Goal: Task Accomplishment & Management: Manage account settings

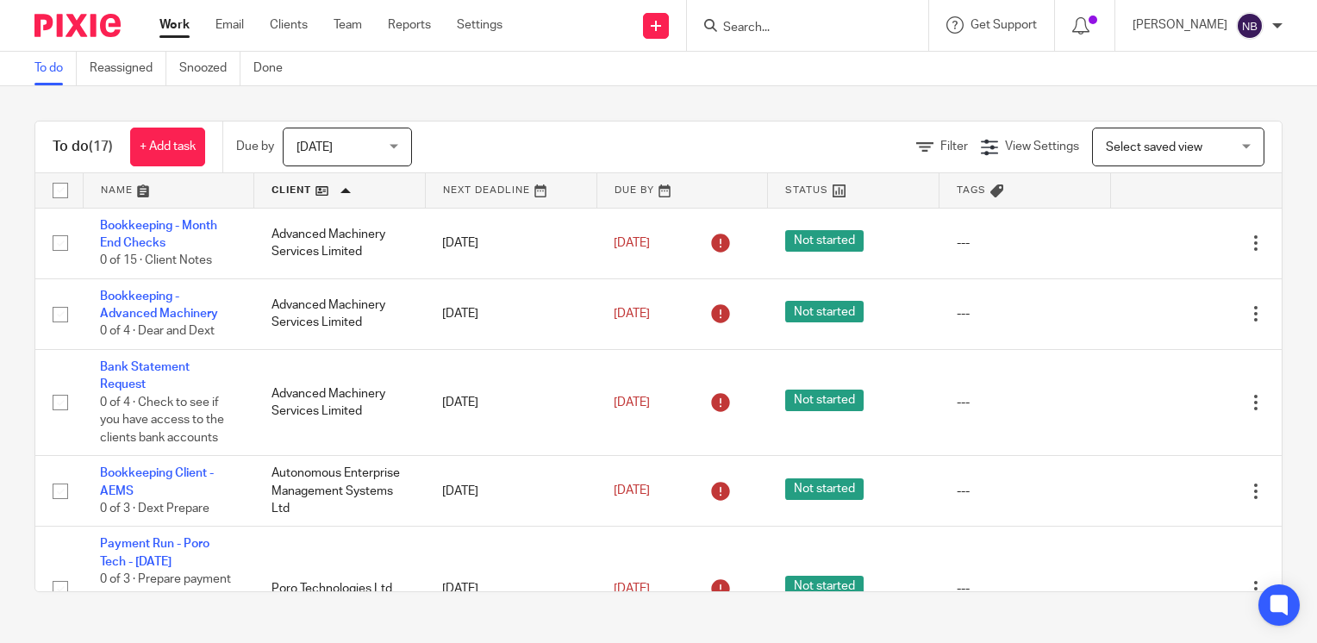
click at [341, 137] on span "[DATE]" at bounding box center [342, 146] width 91 height 36
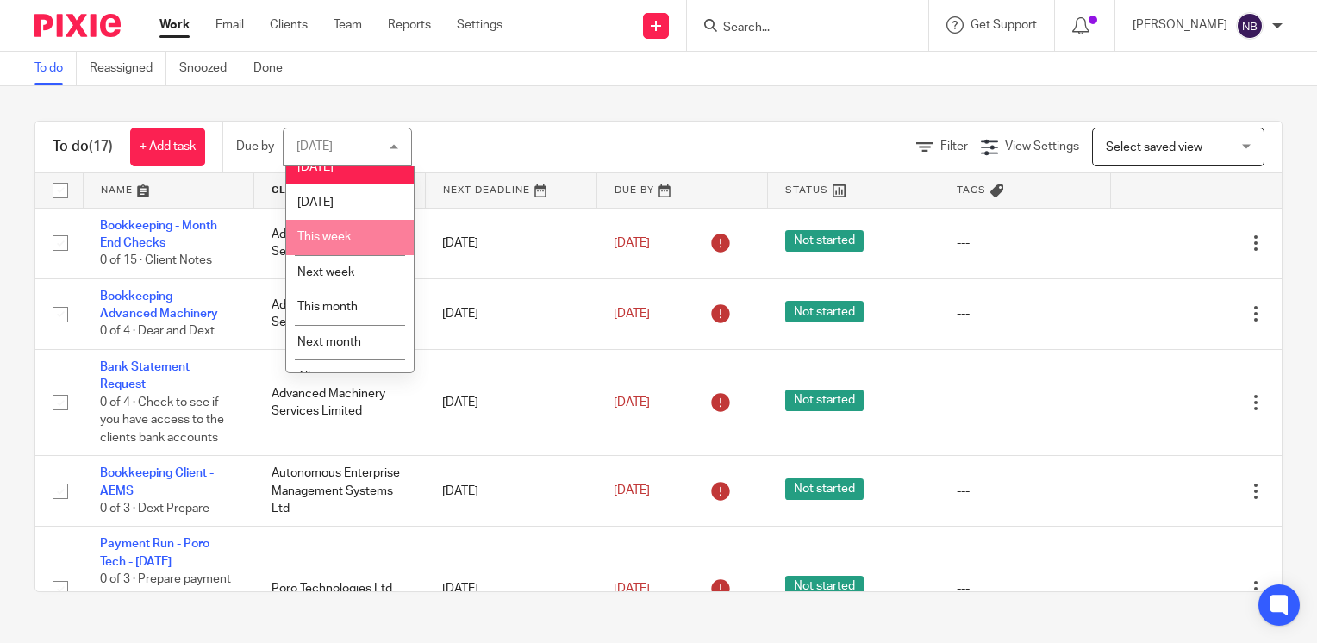
scroll to position [41, 0]
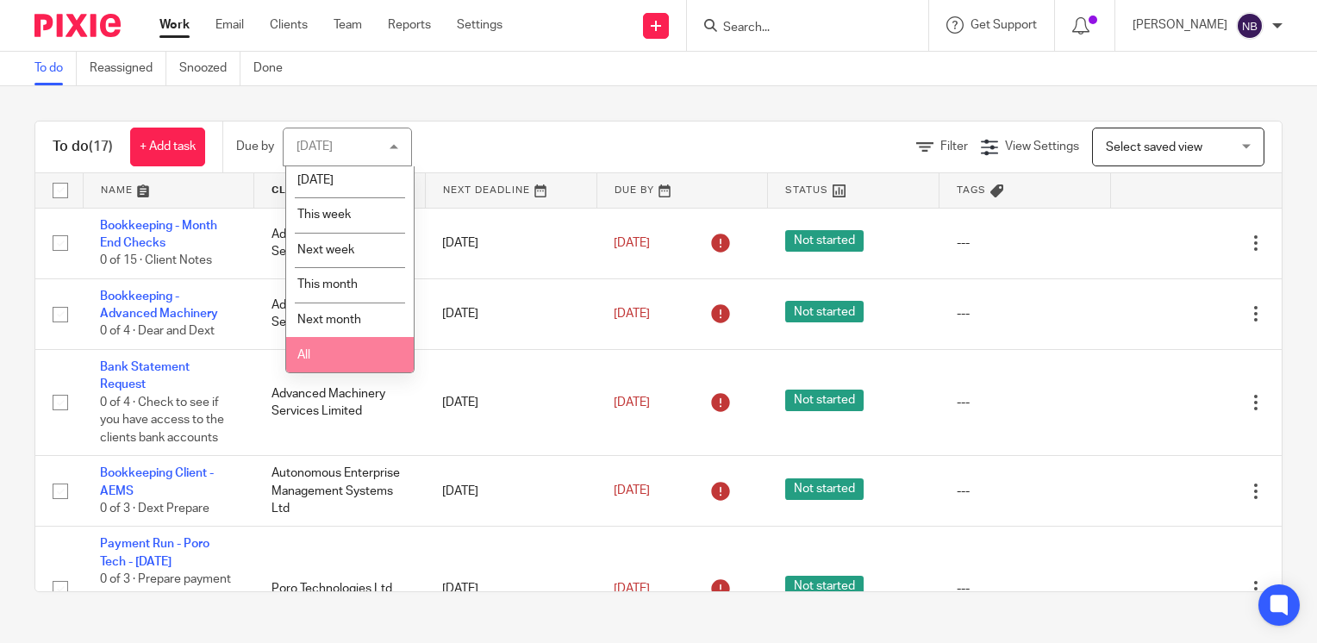
click at [347, 356] on li "All" at bounding box center [350, 354] width 128 height 35
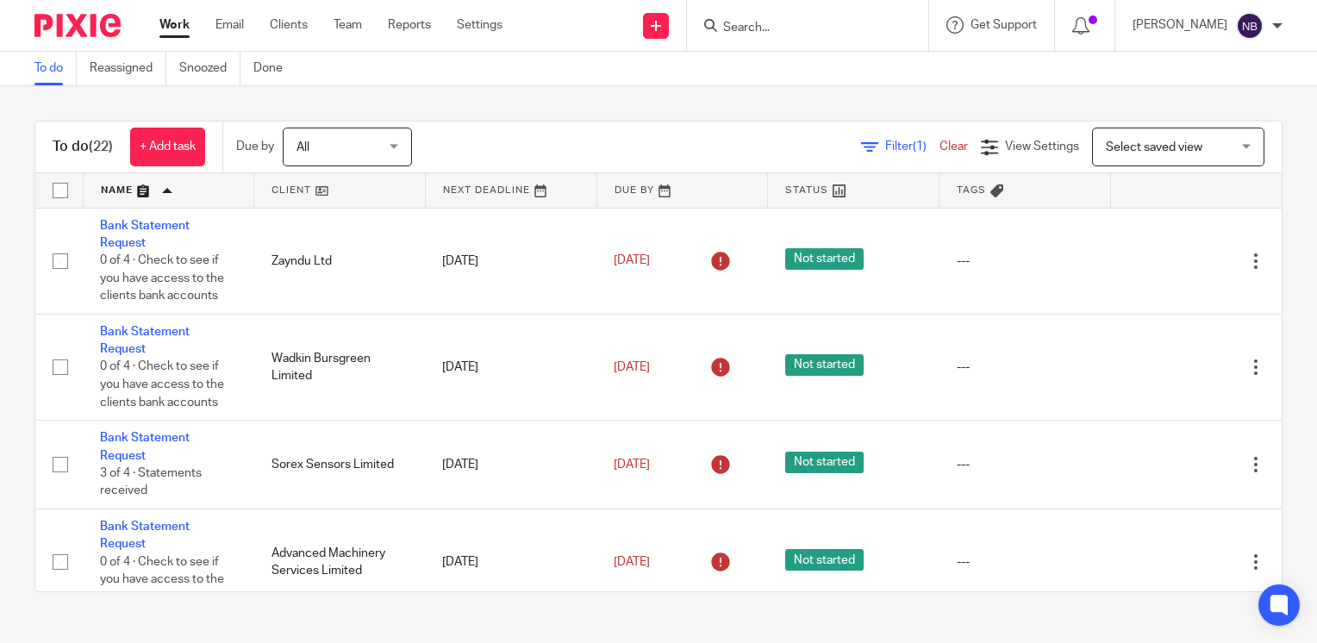
click at [113, 181] on link at bounding box center [169, 190] width 171 height 34
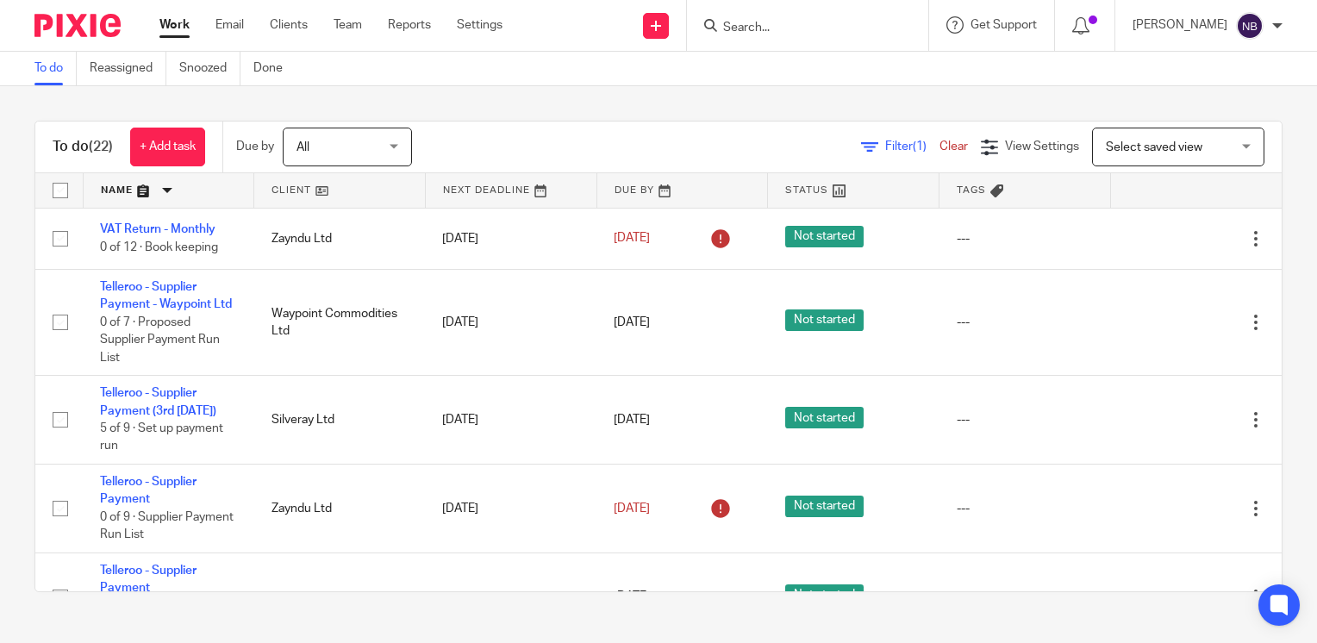
click at [271, 192] on link at bounding box center [339, 190] width 171 height 34
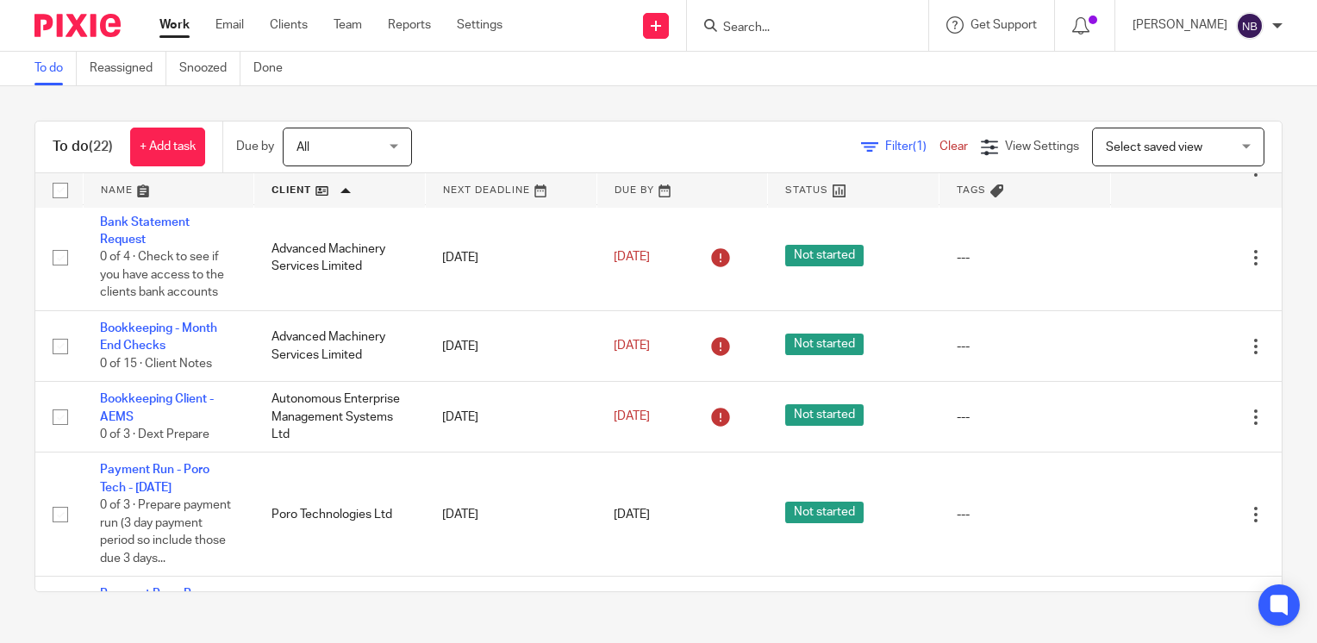
scroll to position [53, 0]
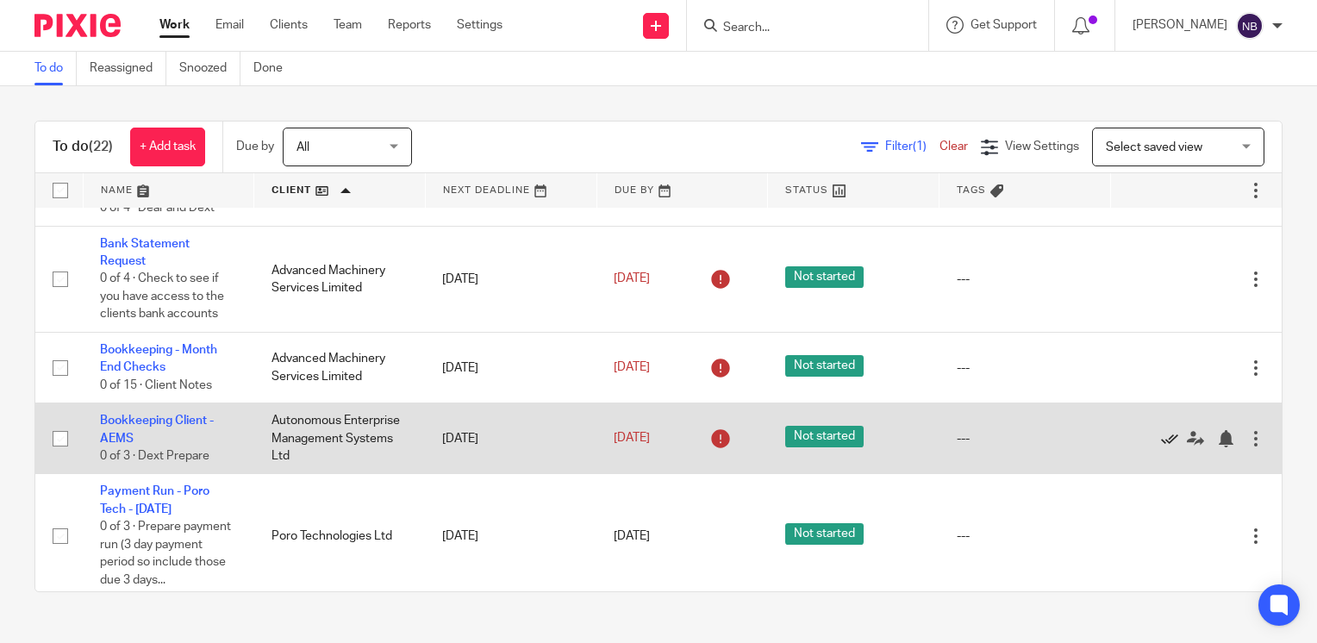
click at [1161, 440] on icon at bounding box center [1169, 438] width 17 height 17
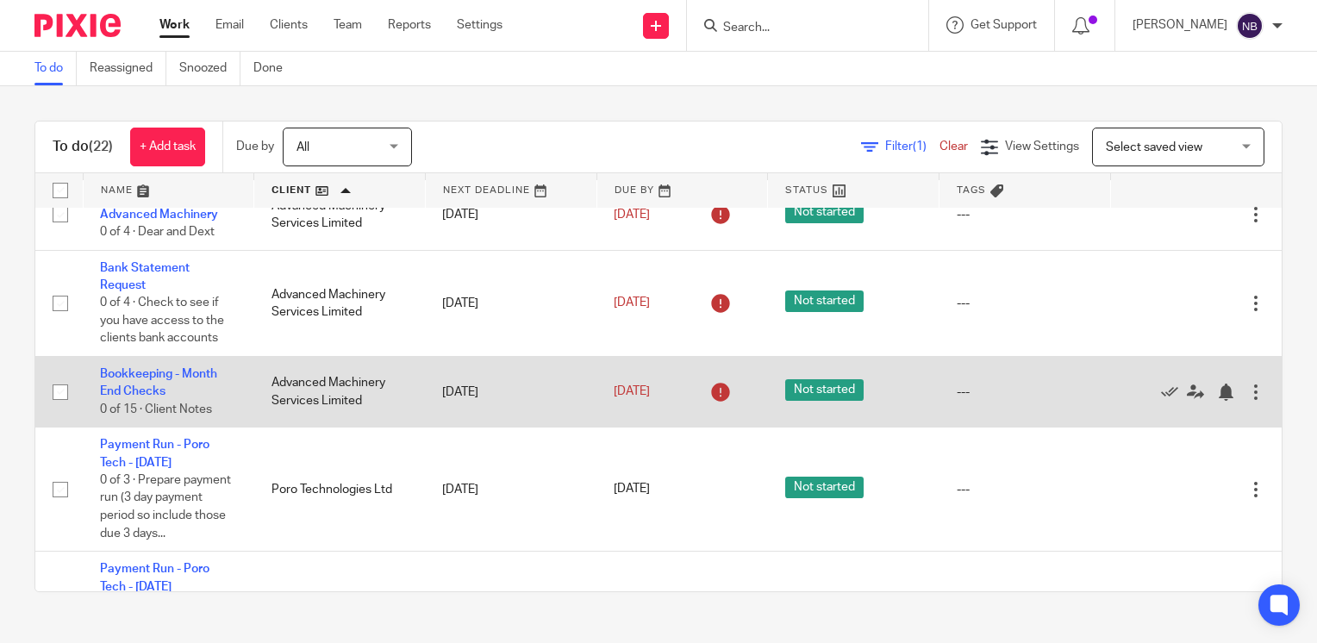
scroll to position [0, 0]
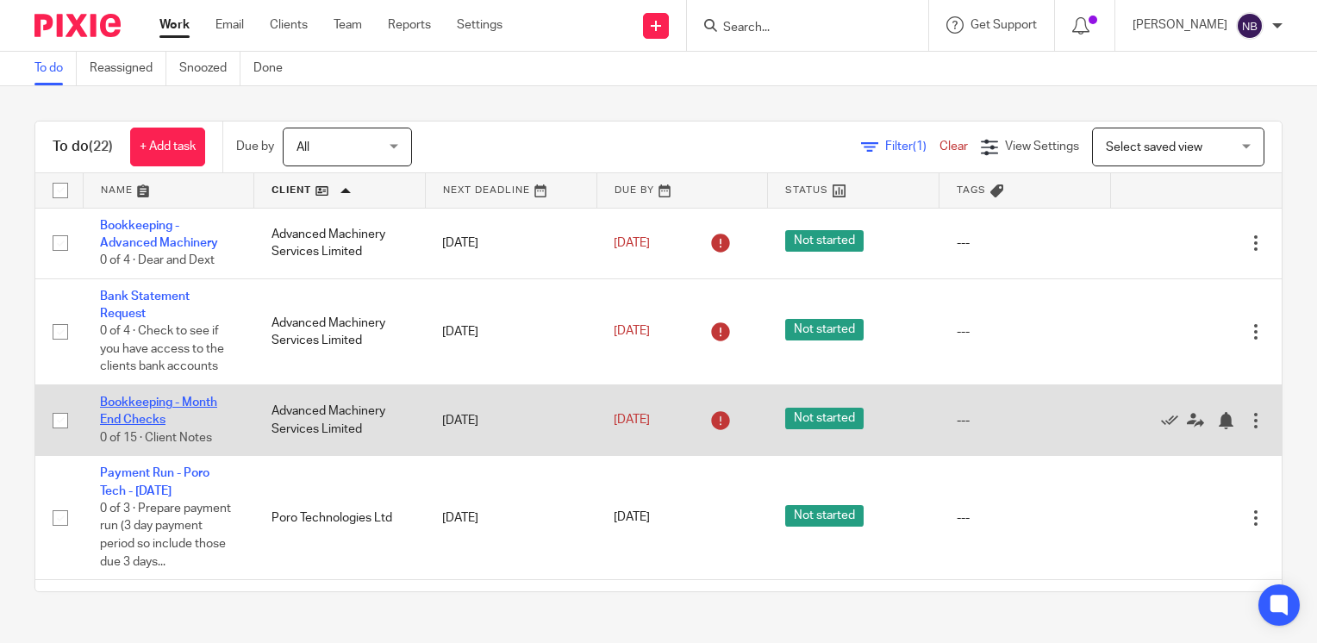
click at [135, 422] on link "Bookkeeping - Month End Checks" at bounding box center [158, 411] width 117 height 29
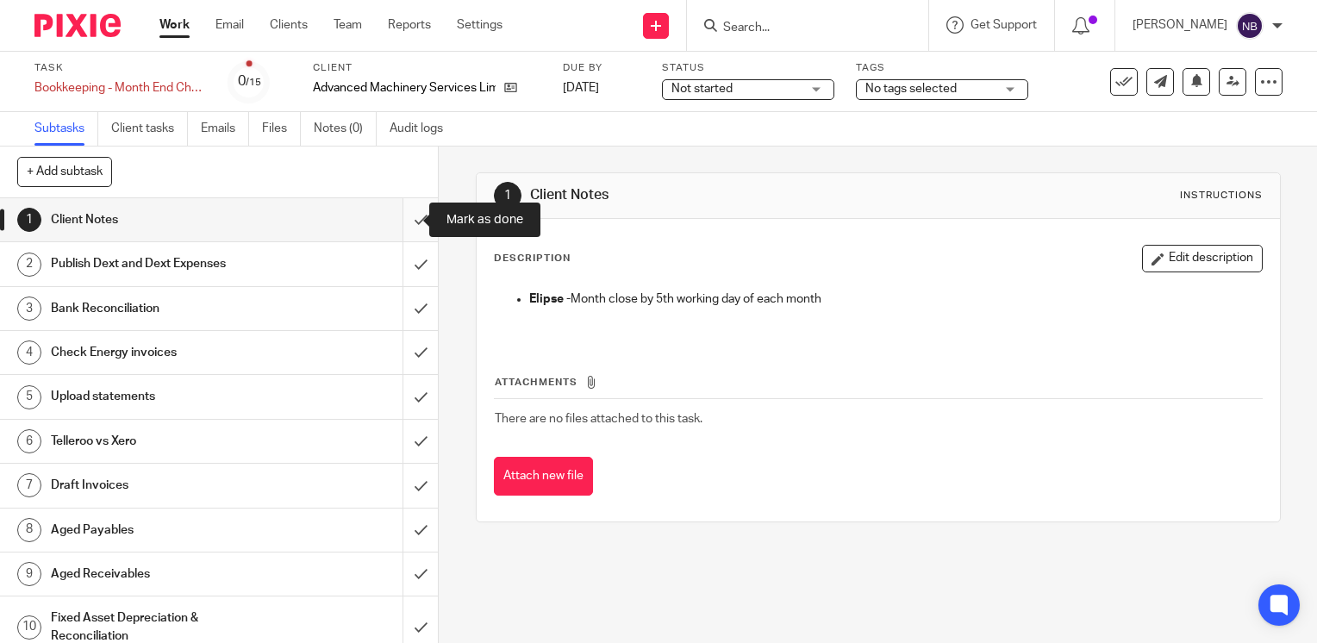
click at [395, 226] on input "submit" at bounding box center [219, 219] width 438 height 43
click at [403, 261] on input "submit" at bounding box center [219, 263] width 438 height 43
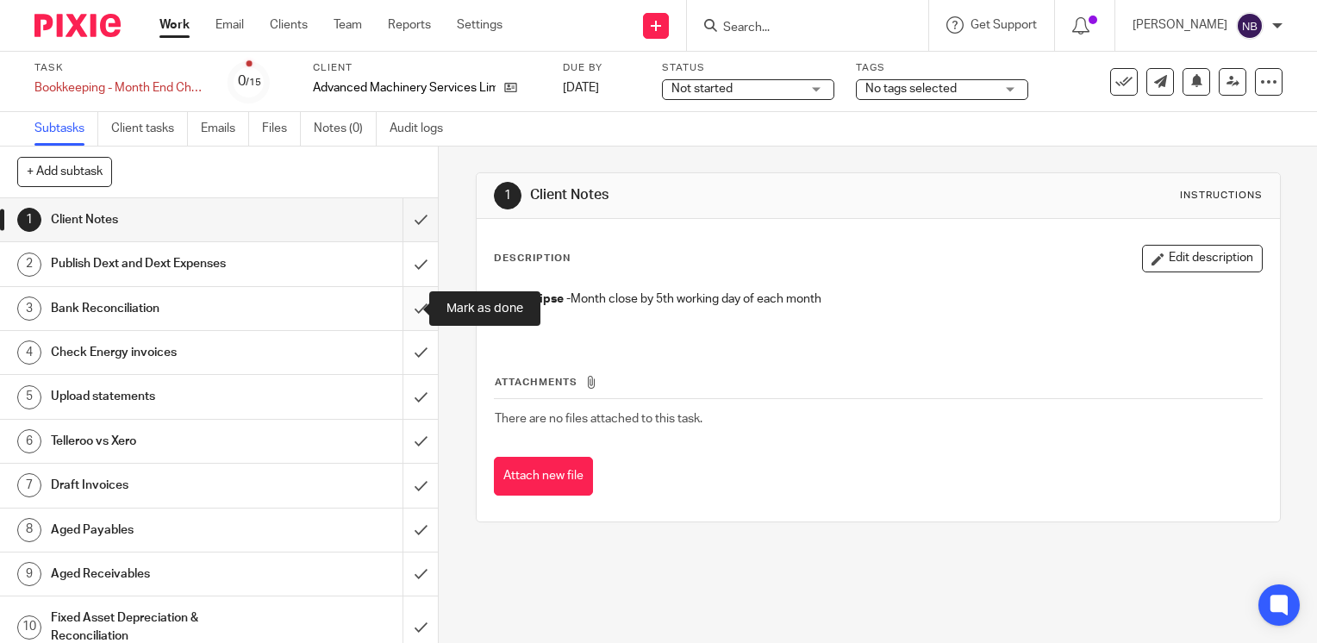
click at [404, 295] on input "submit" at bounding box center [219, 308] width 438 height 43
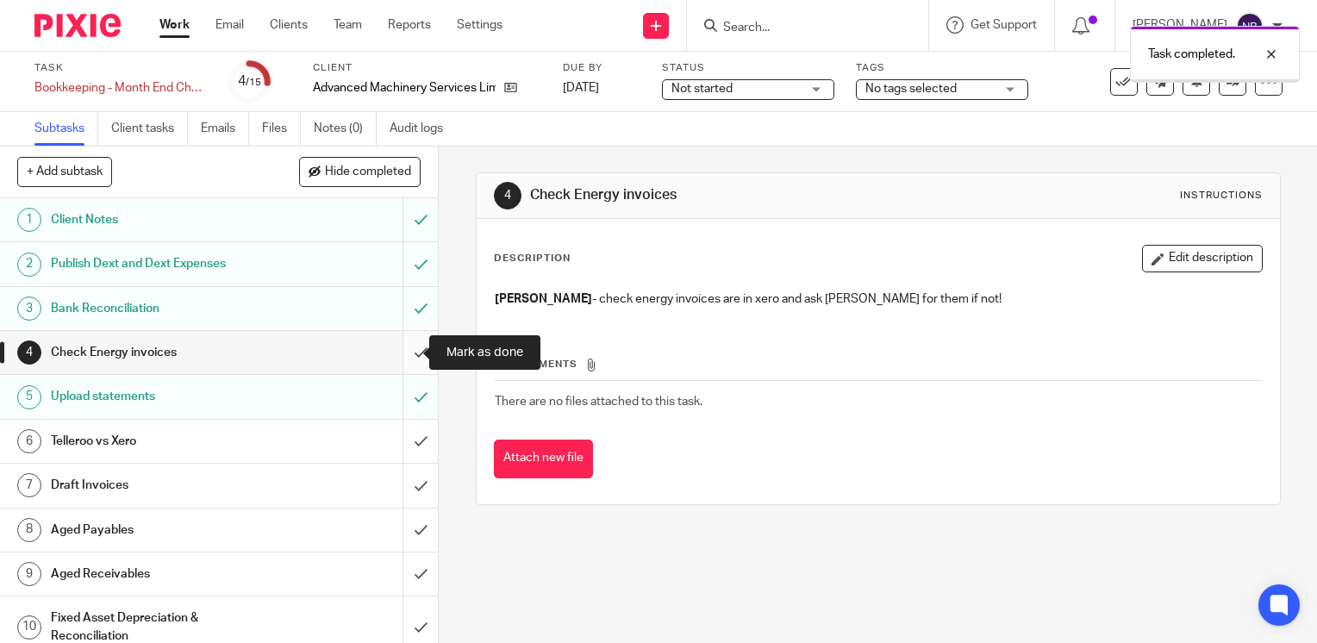
click at [410, 338] on input "submit" at bounding box center [219, 352] width 438 height 43
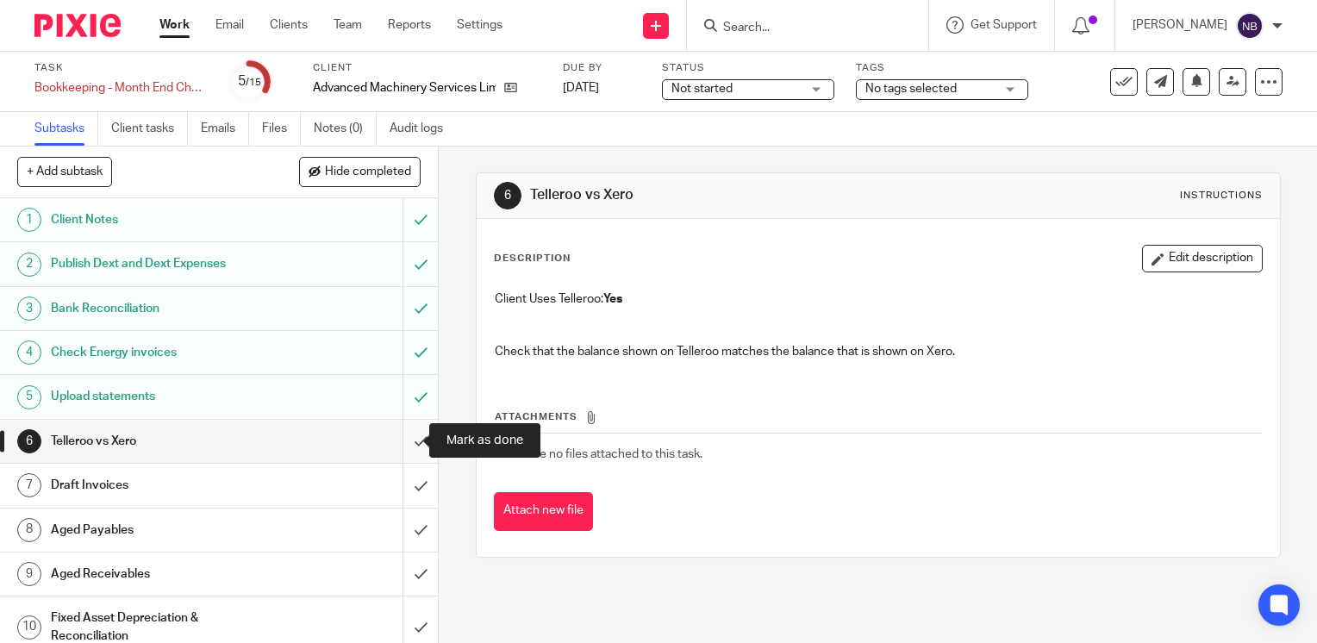
click at [398, 447] on input "submit" at bounding box center [219, 441] width 438 height 43
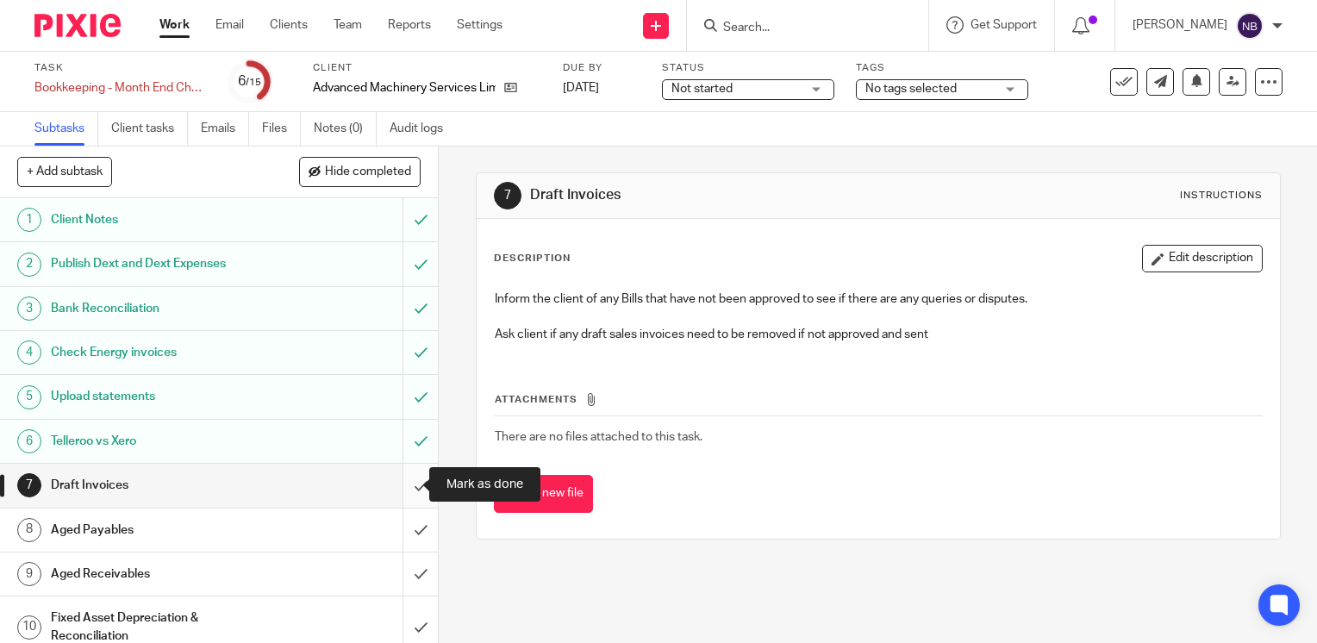
click at [404, 484] on input "submit" at bounding box center [219, 485] width 438 height 43
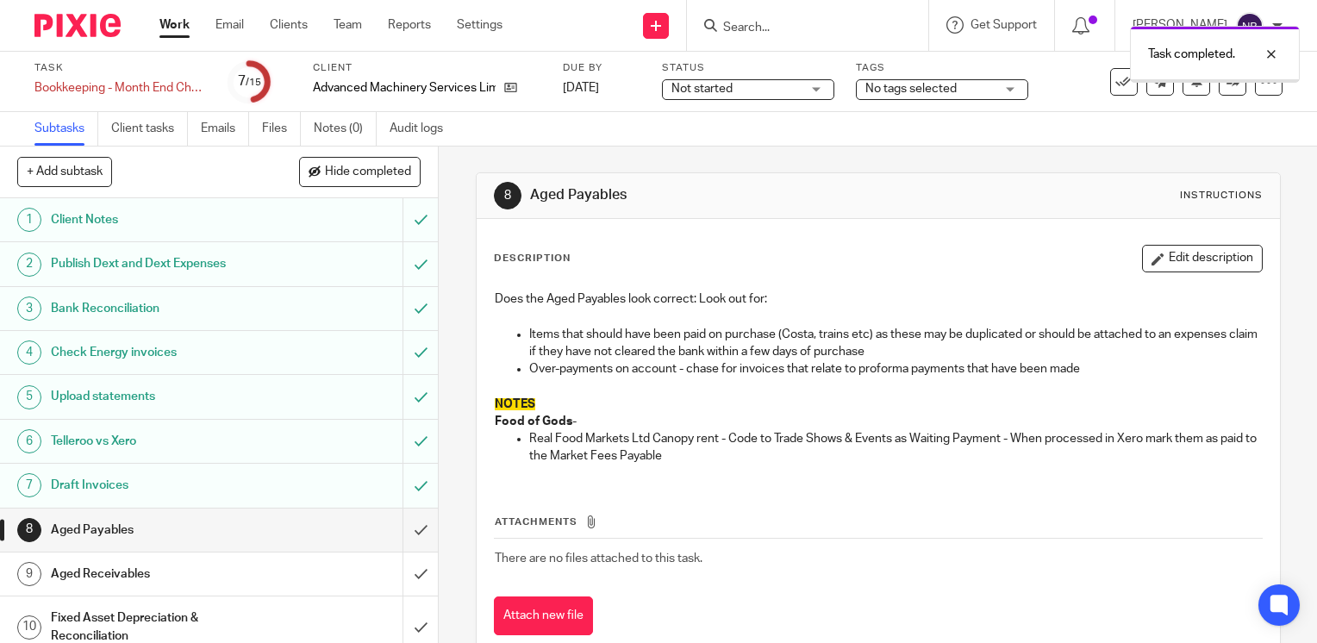
click at [399, 535] on input "submit" at bounding box center [219, 530] width 438 height 43
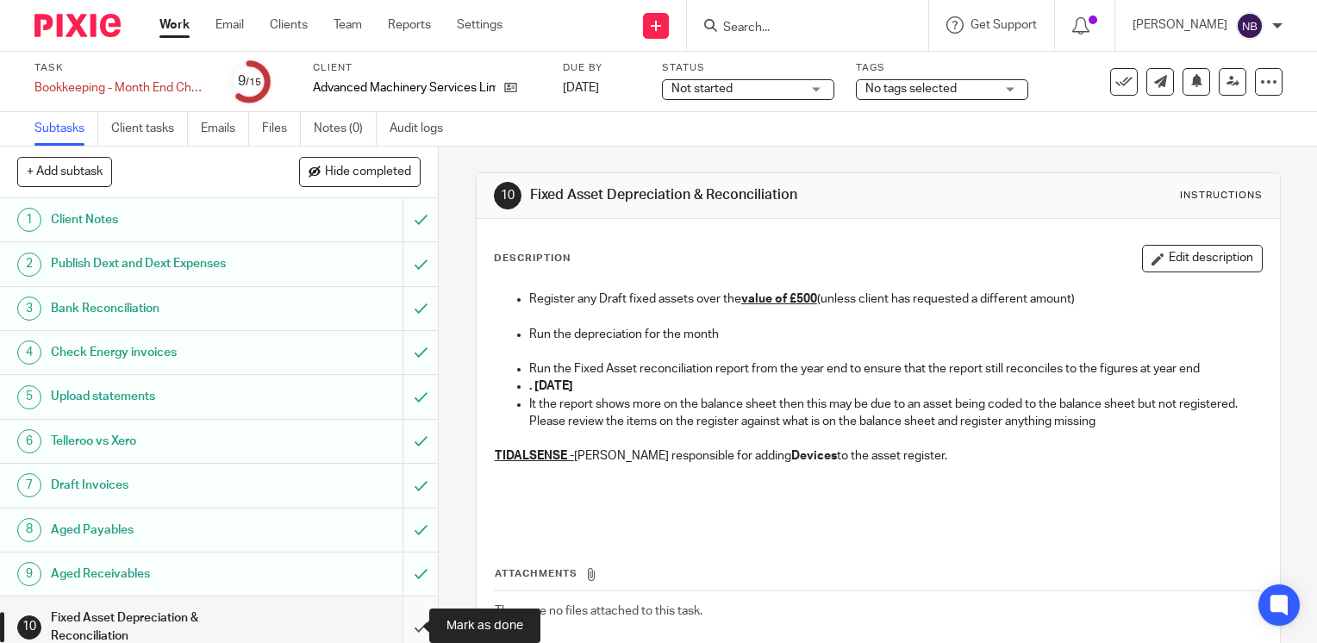
click at [407, 626] on input "submit" at bounding box center [219, 627] width 438 height 61
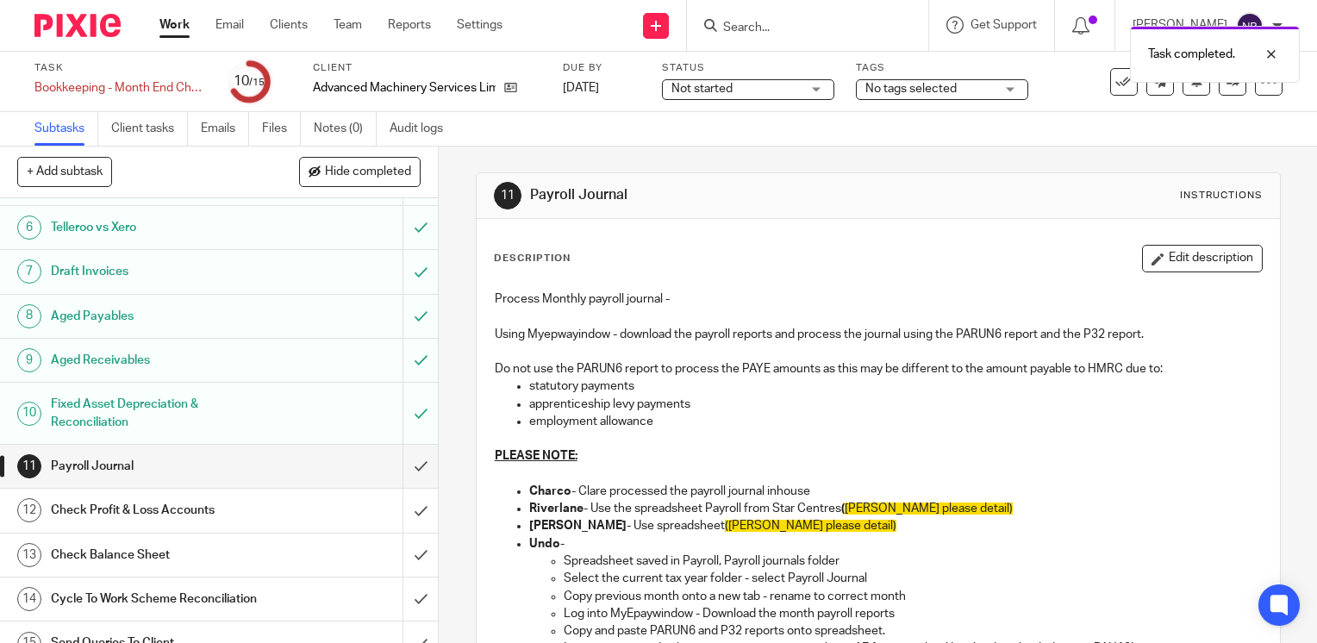
scroll to position [234, 0]
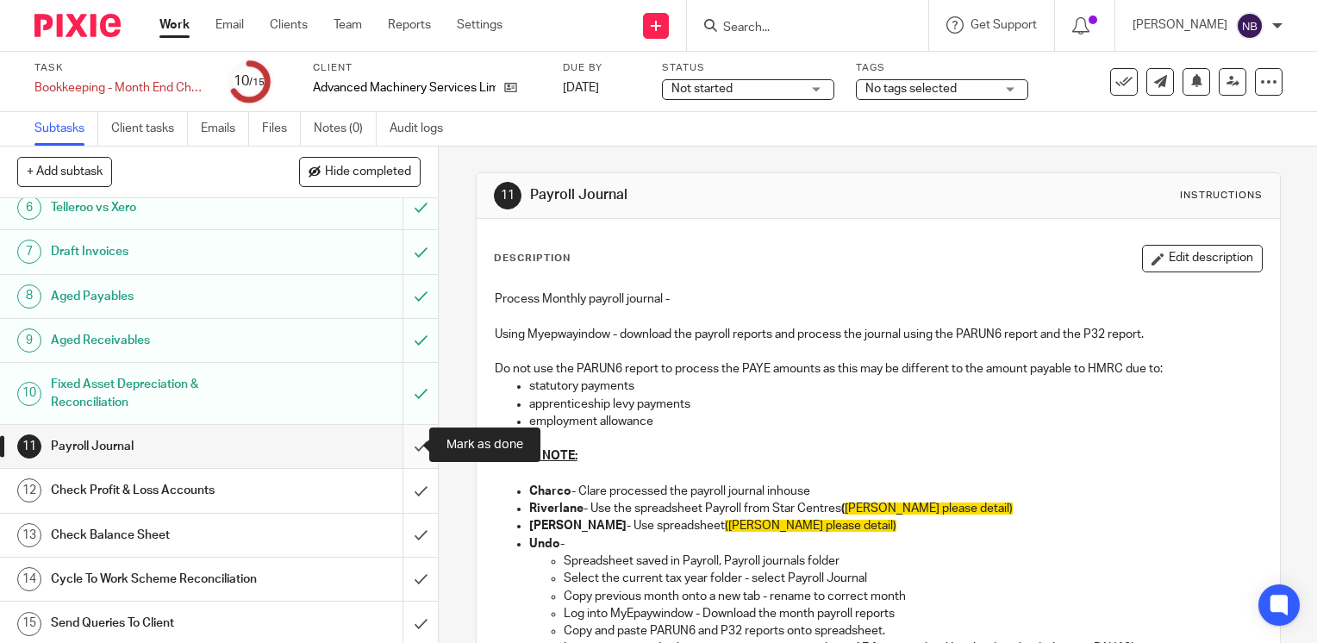
click at [399, 437] on input "submit" at bounding box center [219, 446] width 438 height 43
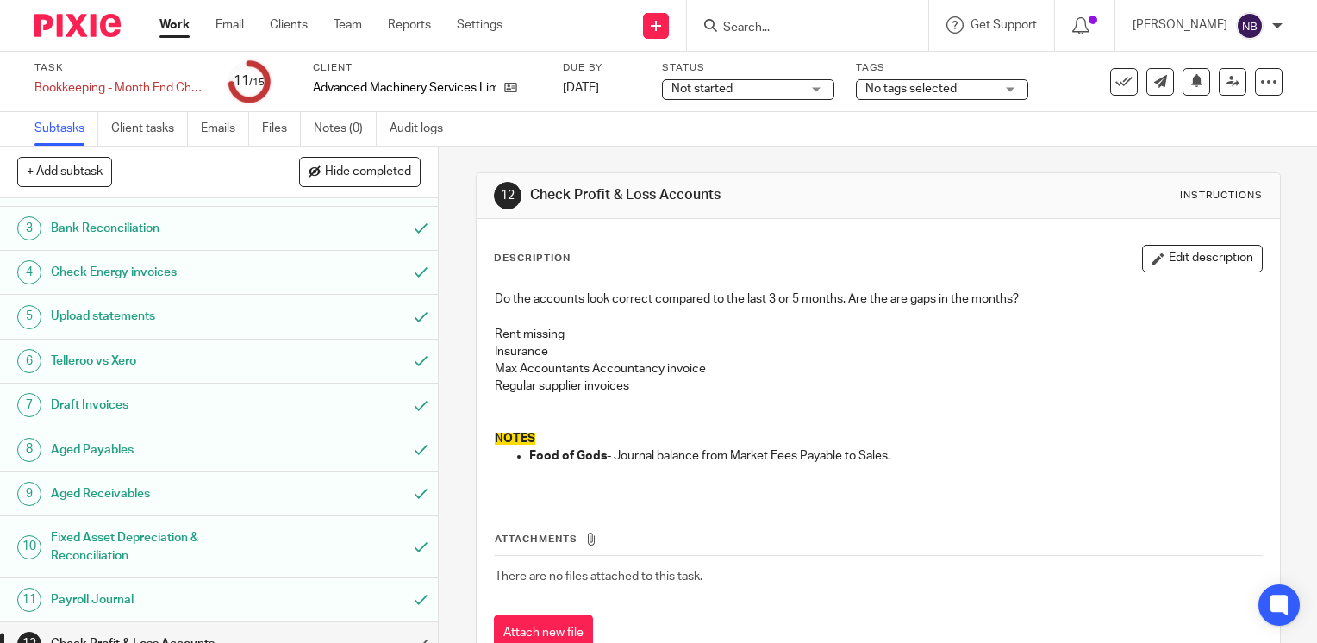
scroll to position [234, 0]
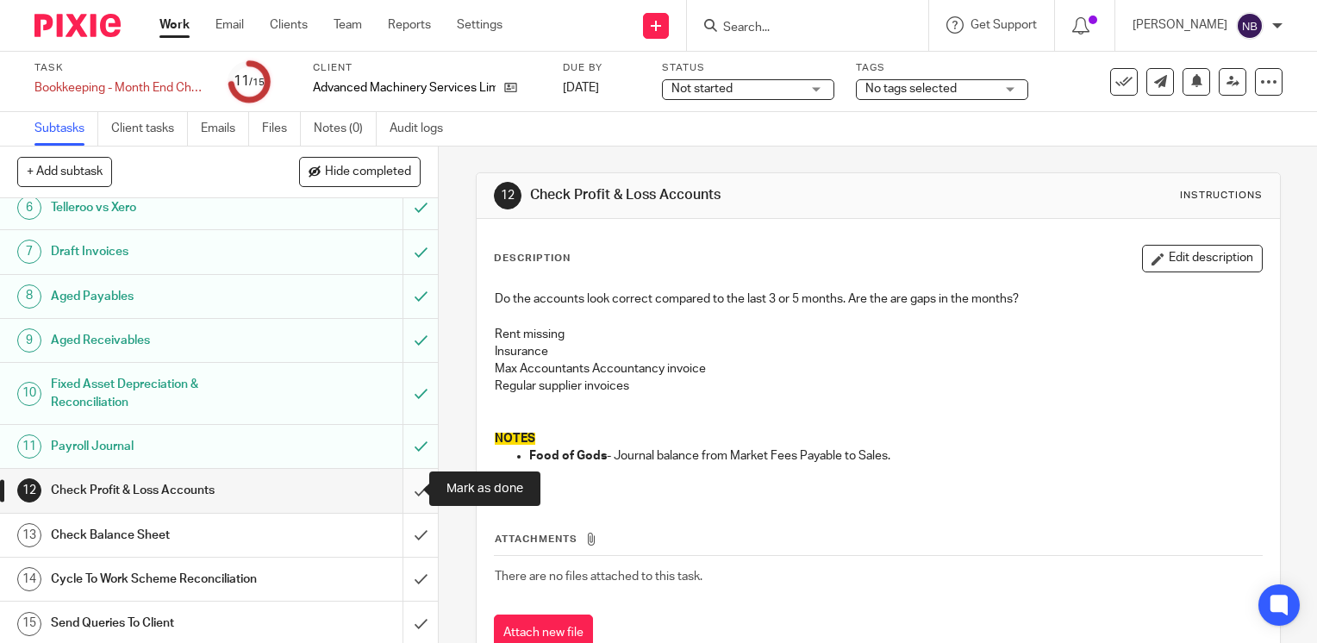
click at [402, 482] on input "submit" at bounding box center [219, 490] width 438 height 43
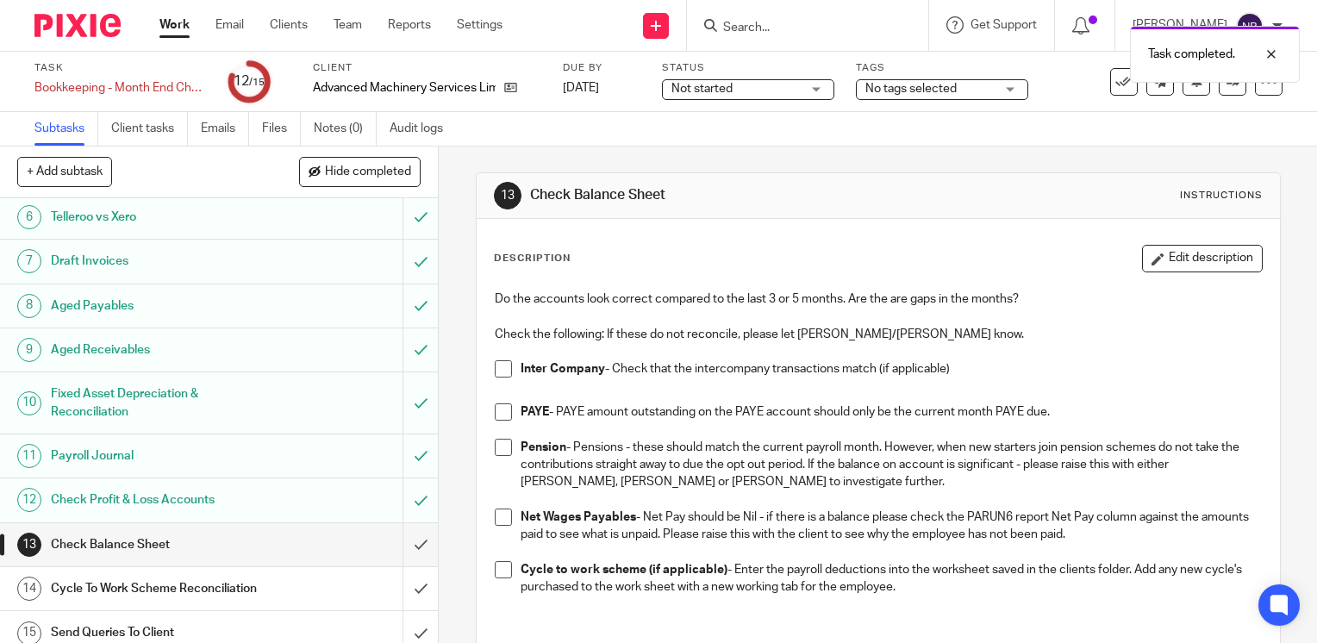
scroll to position [234, 0]
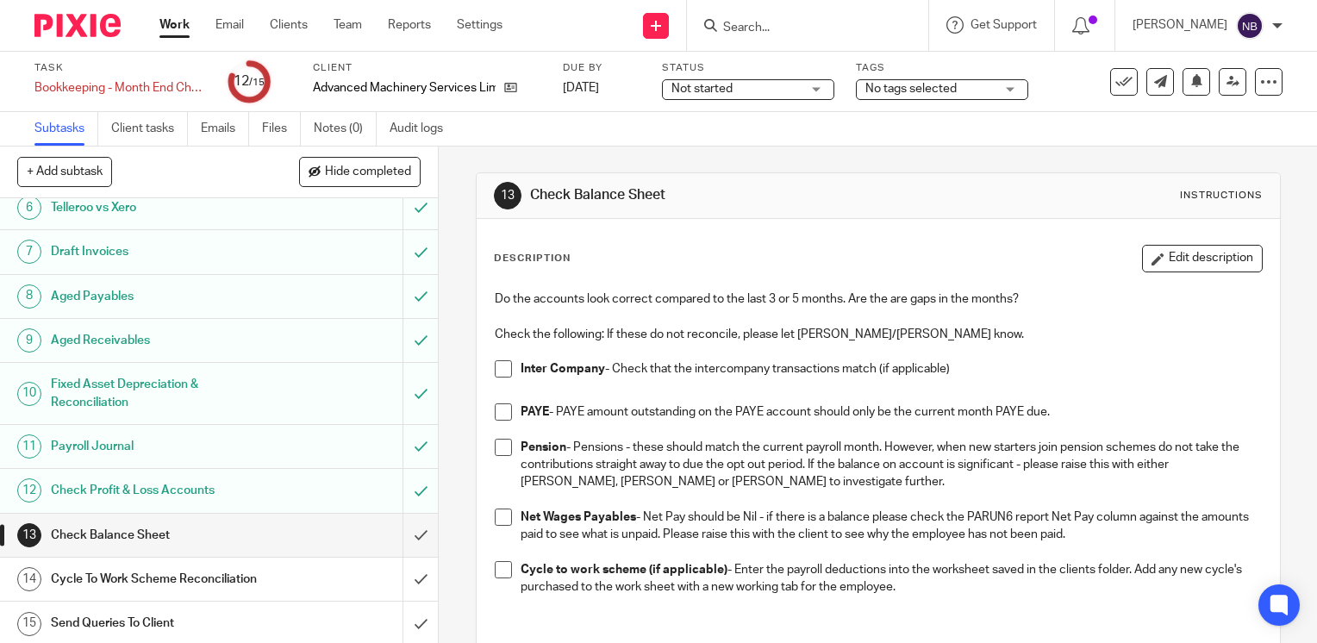
click at [499, 366] on span at bounding box center [503, 368] width 17 height 17
click at [497, 412] on span at bounding box center [503, 412] width 17 height 17
click at [499, 443] on span at bounding box center [503, 447] width 17 height 17
click at [496, 519] on span at bounding box center [503, 517] width 17 height 17
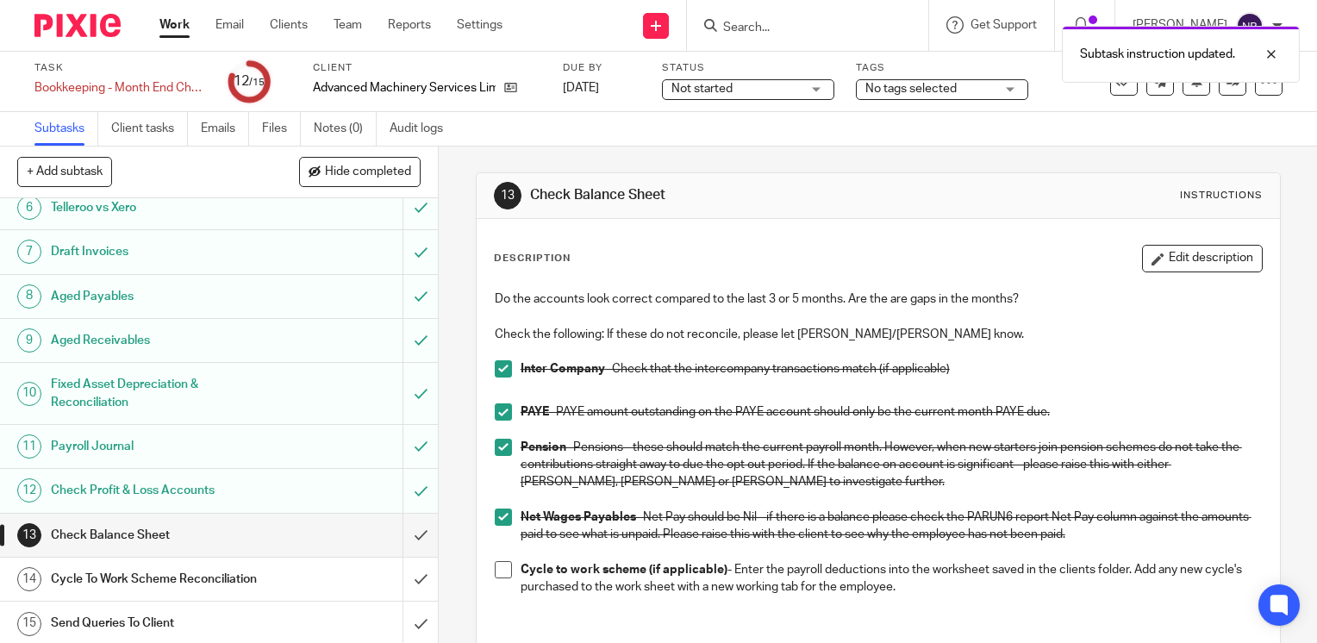
click at [497, 579] on li "Cycle to work scheme (if applicable) - Enter the payroll deductions into the wo…" at bounding box center [878, 578] width 767 height 35
click at [498, 570] on span at bounding box center [503, 569] width 17 height 17
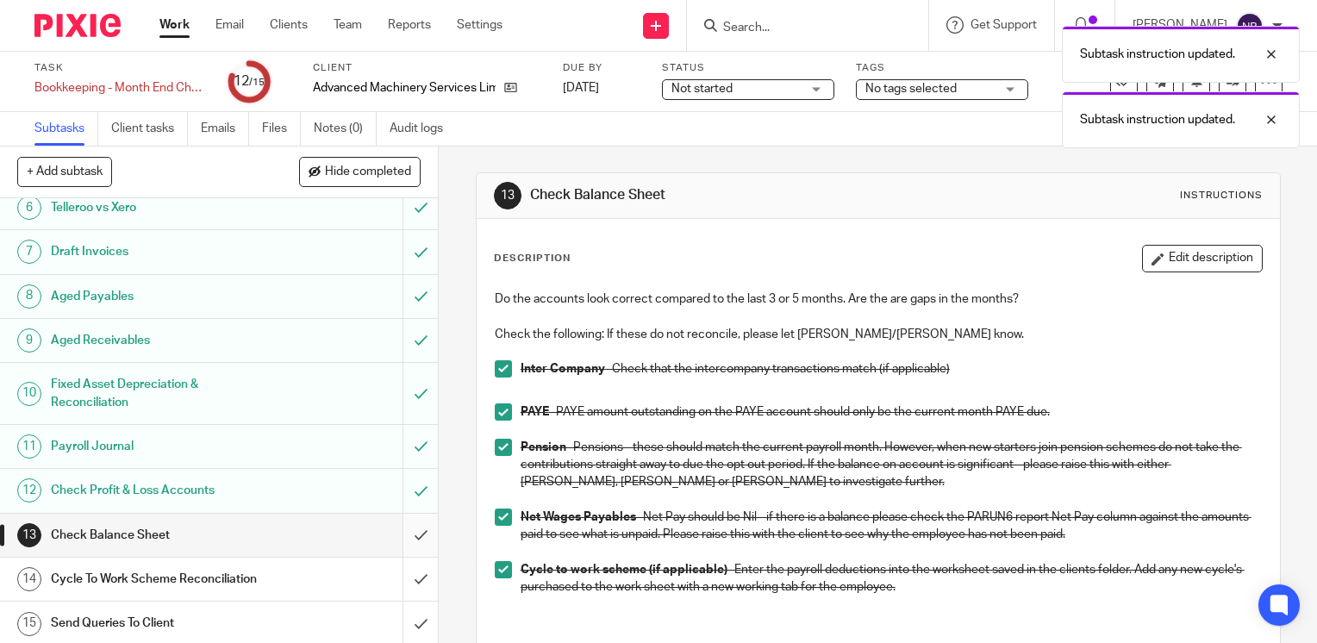
click at [410, 536] on input "submit" at bounding box center [219, 535] width 438 height 43
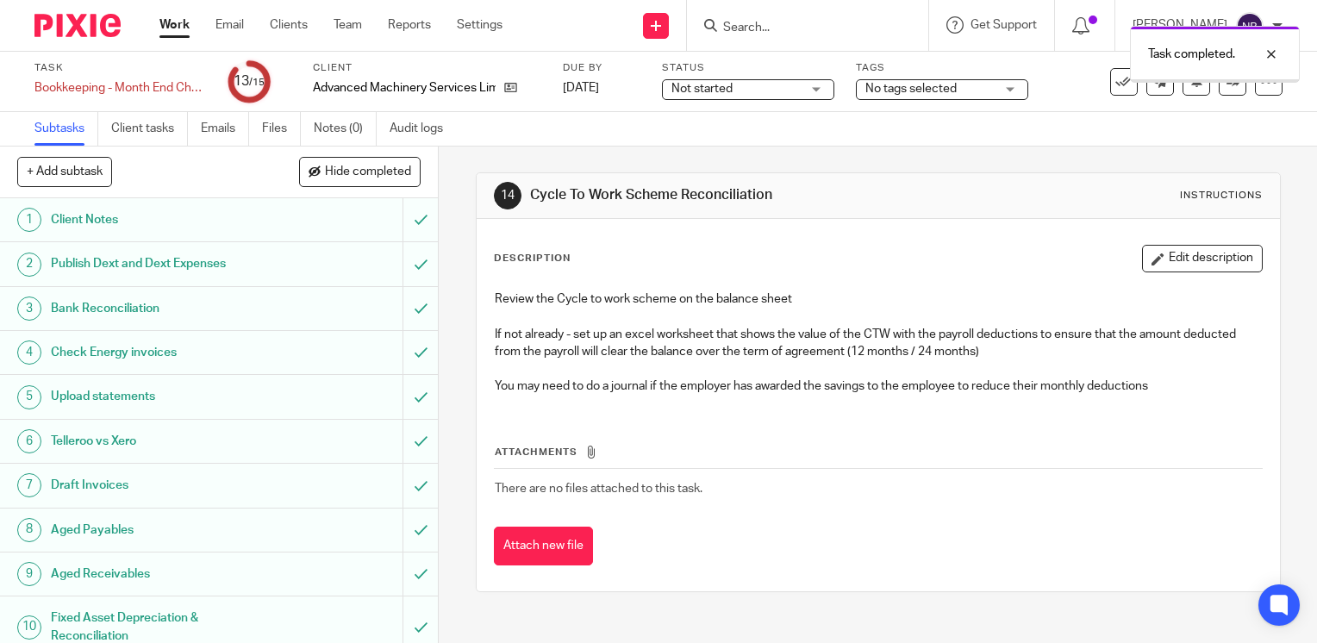
scroll to position [234, 0]
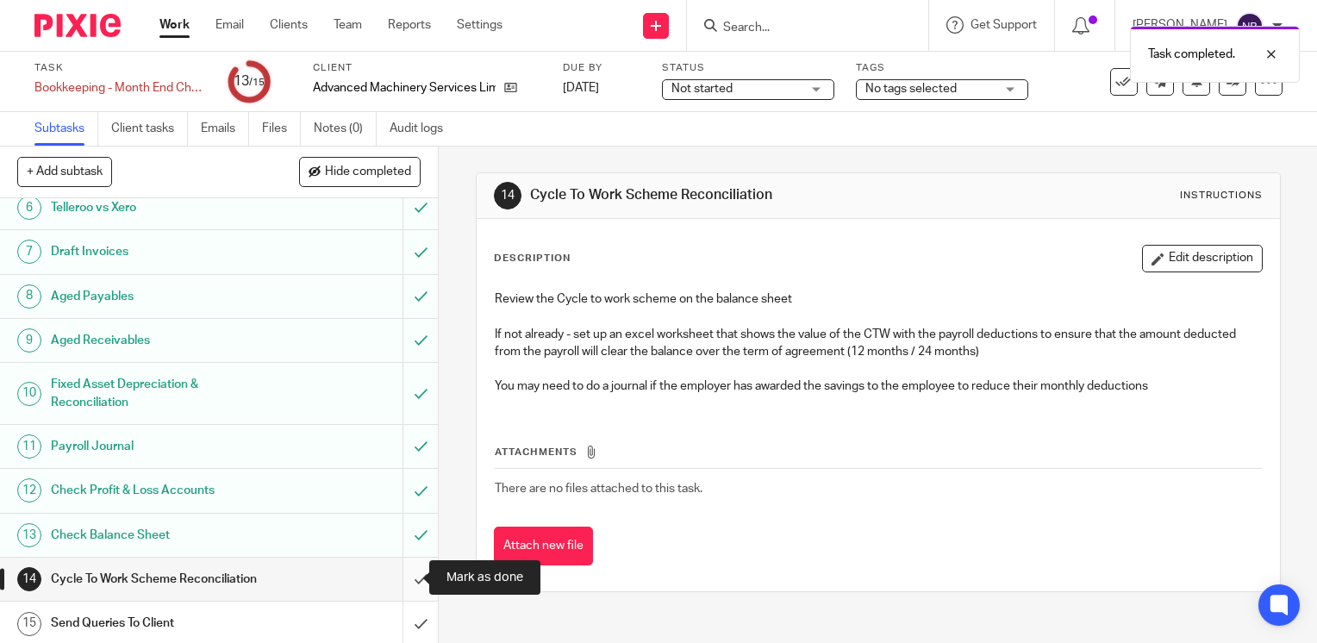
click at [394, 578] on input "submit" at bounding box center [219, 579] width 438 height 43
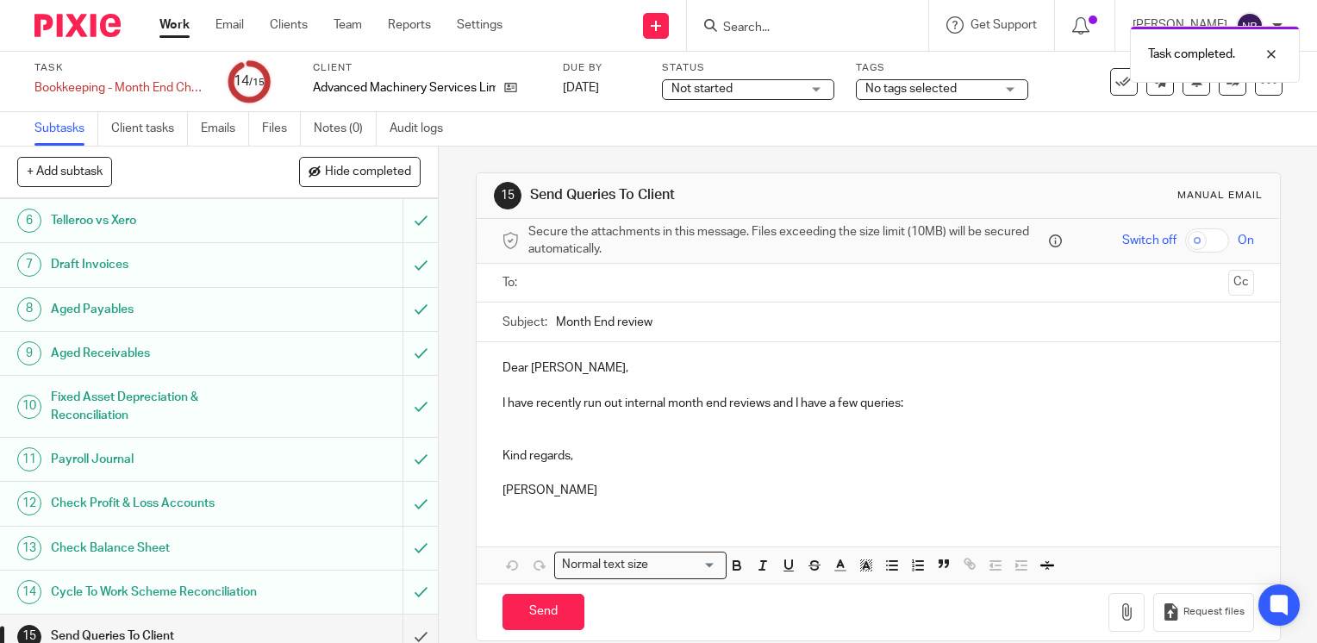
scroll to position [234, 0]
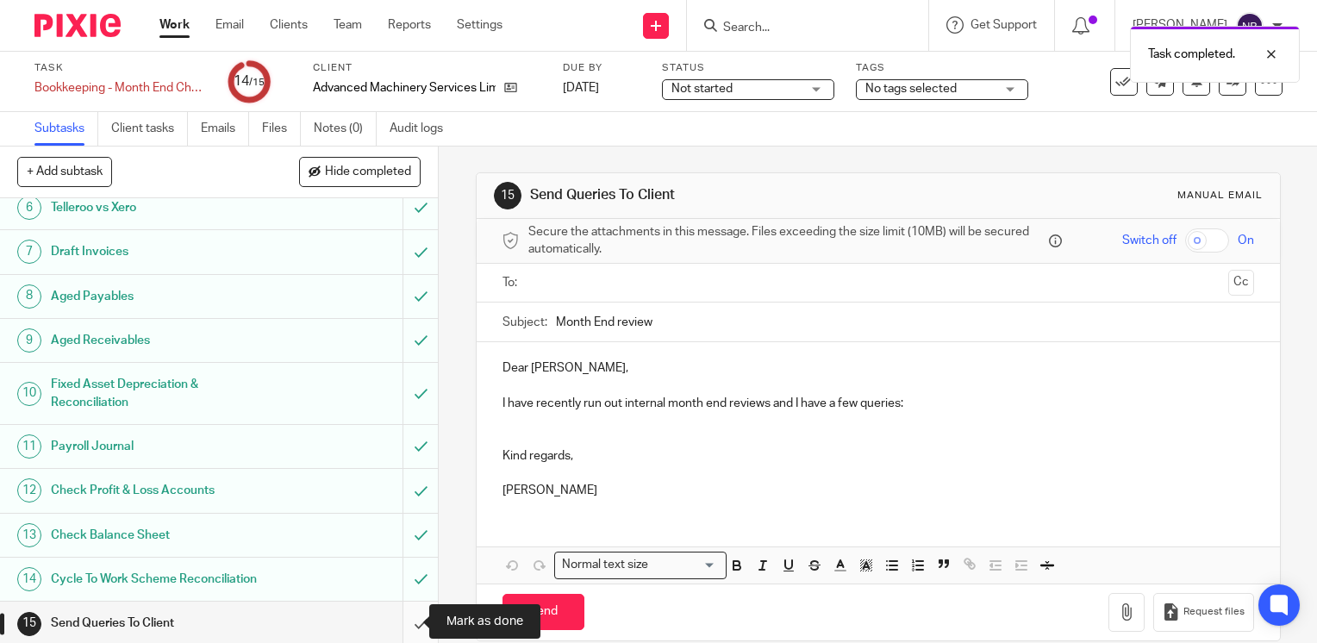
click at [404, 622] on input "submit" at bounding box center [219, 623] width 438 height 43
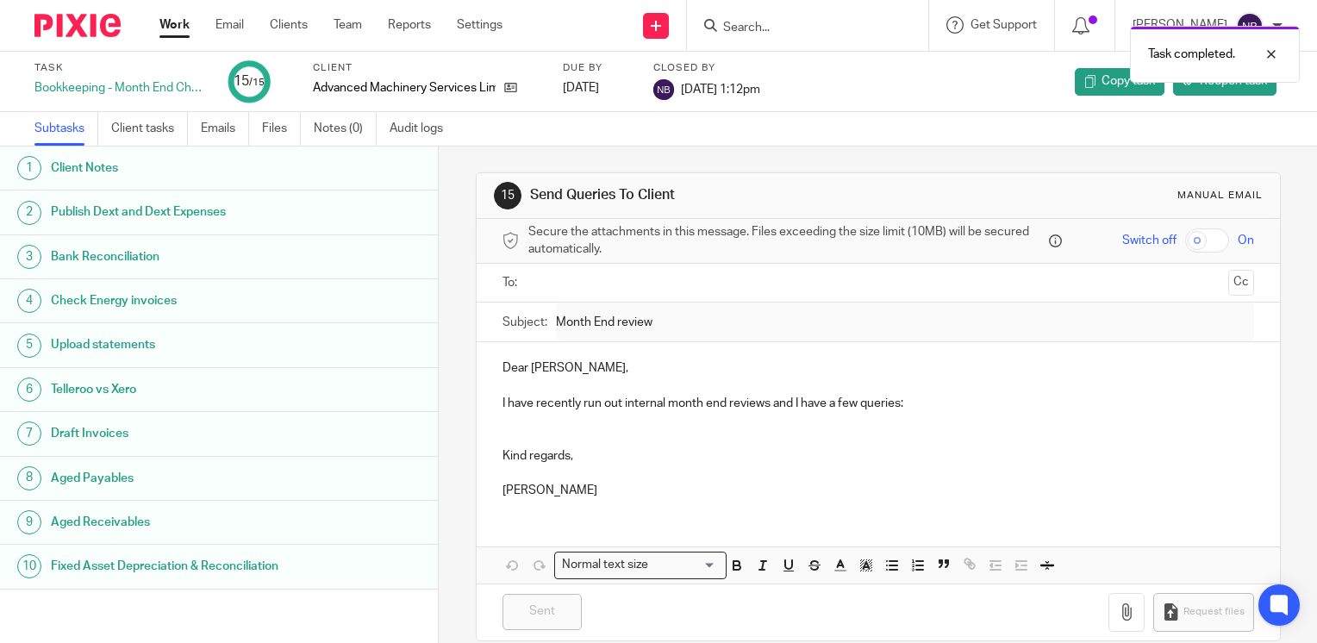
click at [179, 23] on link "Work" at bounding box center [175, 24] width 30 height 17
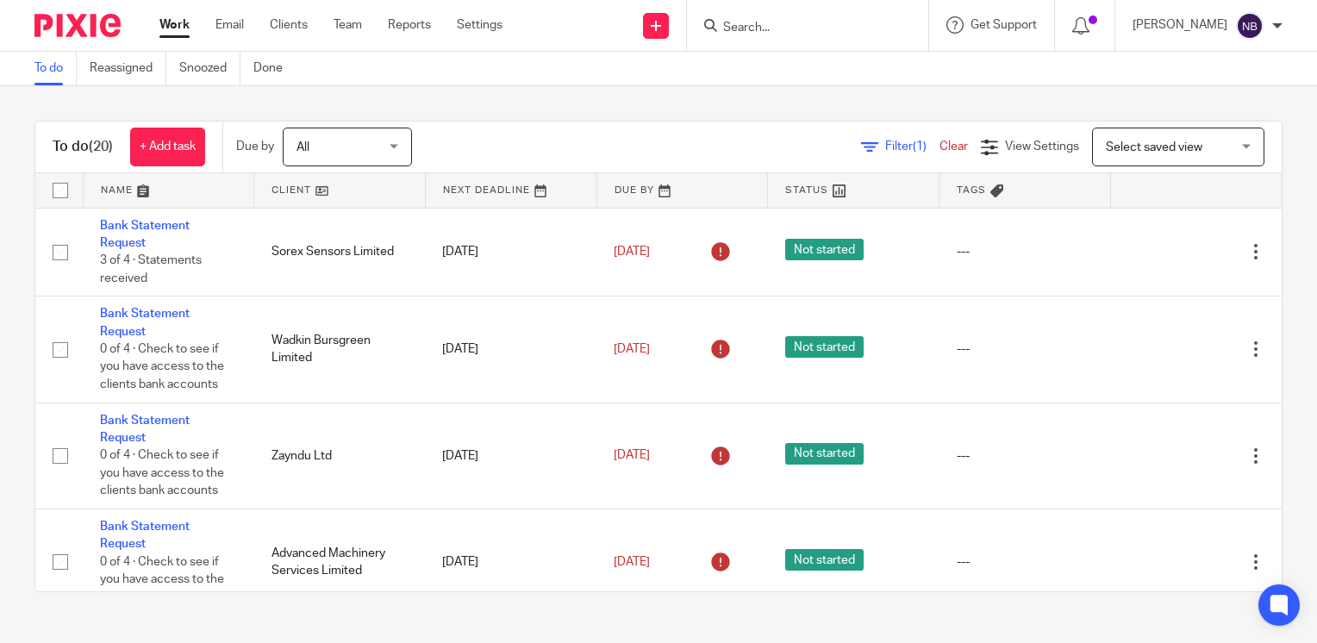
click at [290, 193] on link at bounding box center [339, 190] width 171 height 34
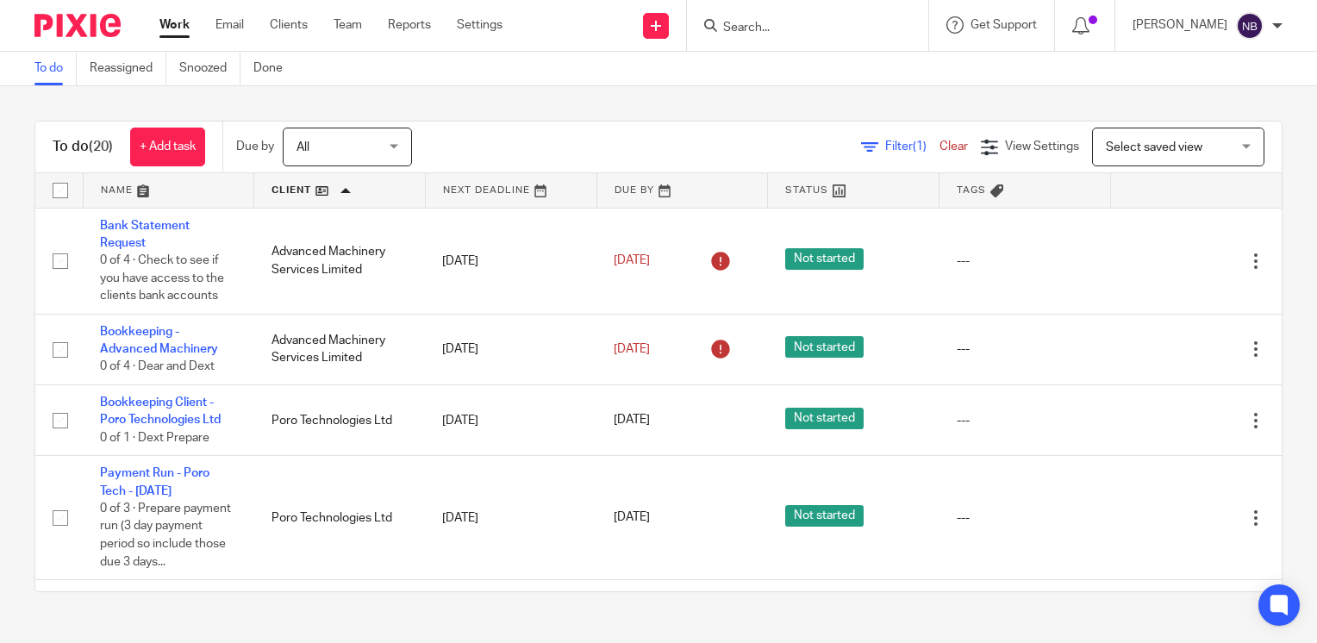
click at [177, 31] on link "Work" at bounding box center [175, 24] width 30 height 17
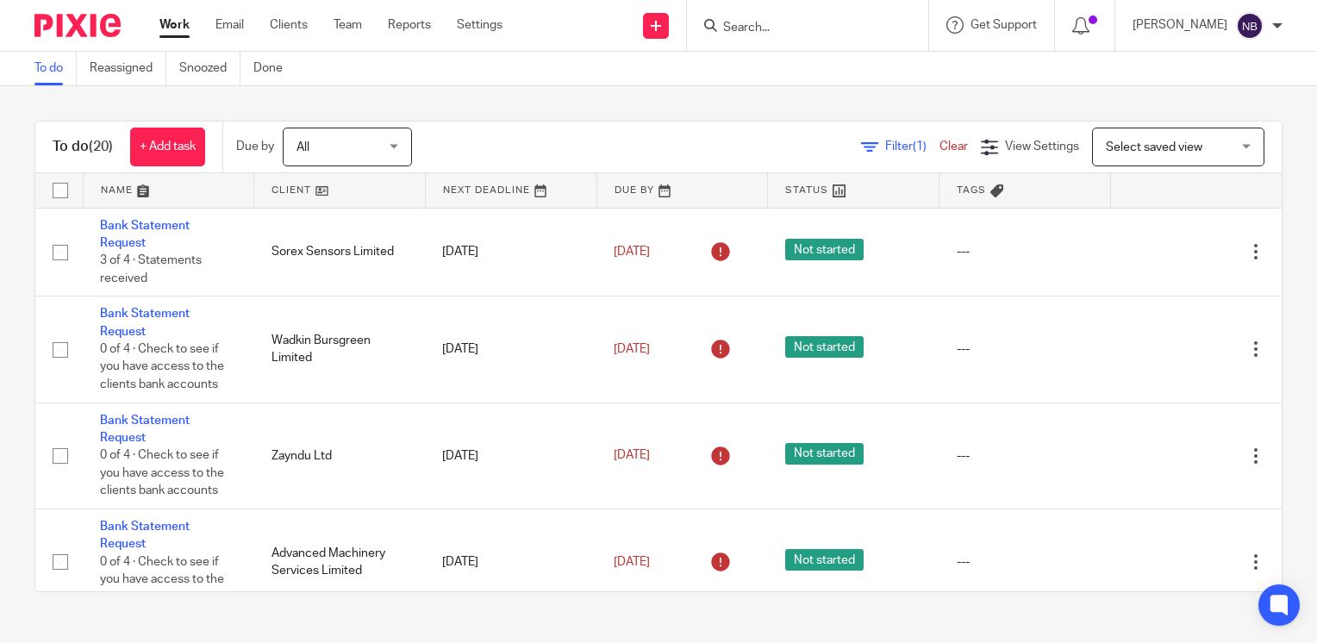
click at [290, 190] on link at bounding box center [339, 190] width 171 height 34
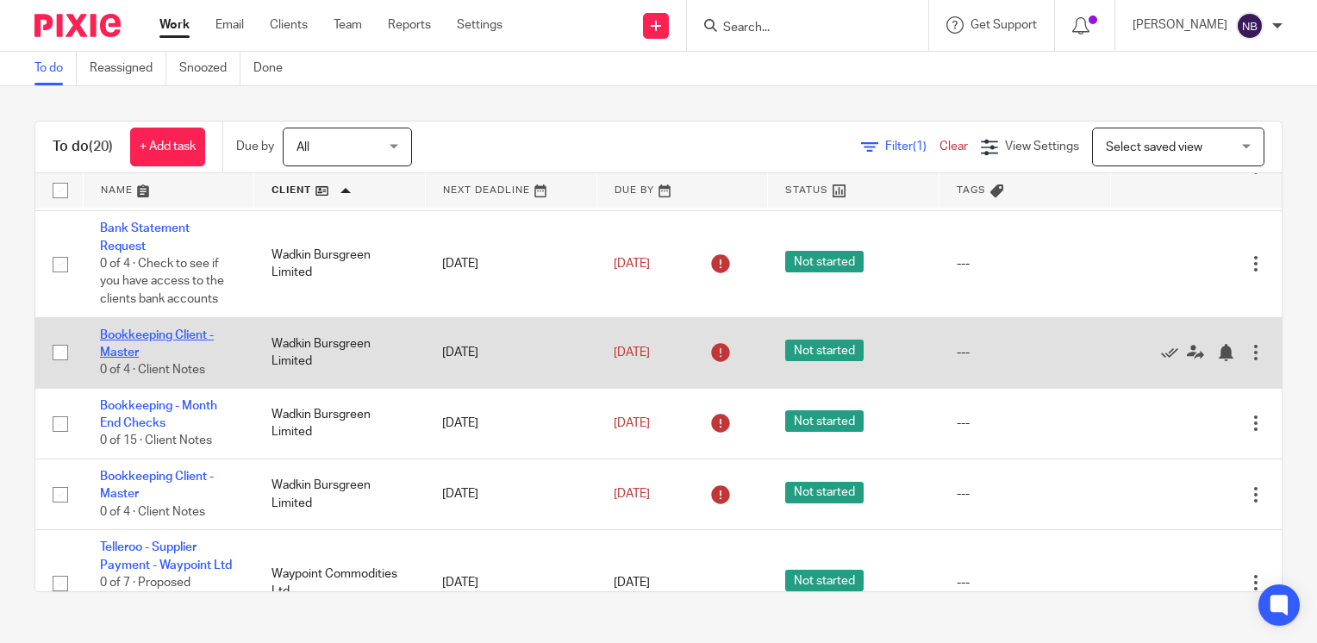
scroll to position [1035, 0]
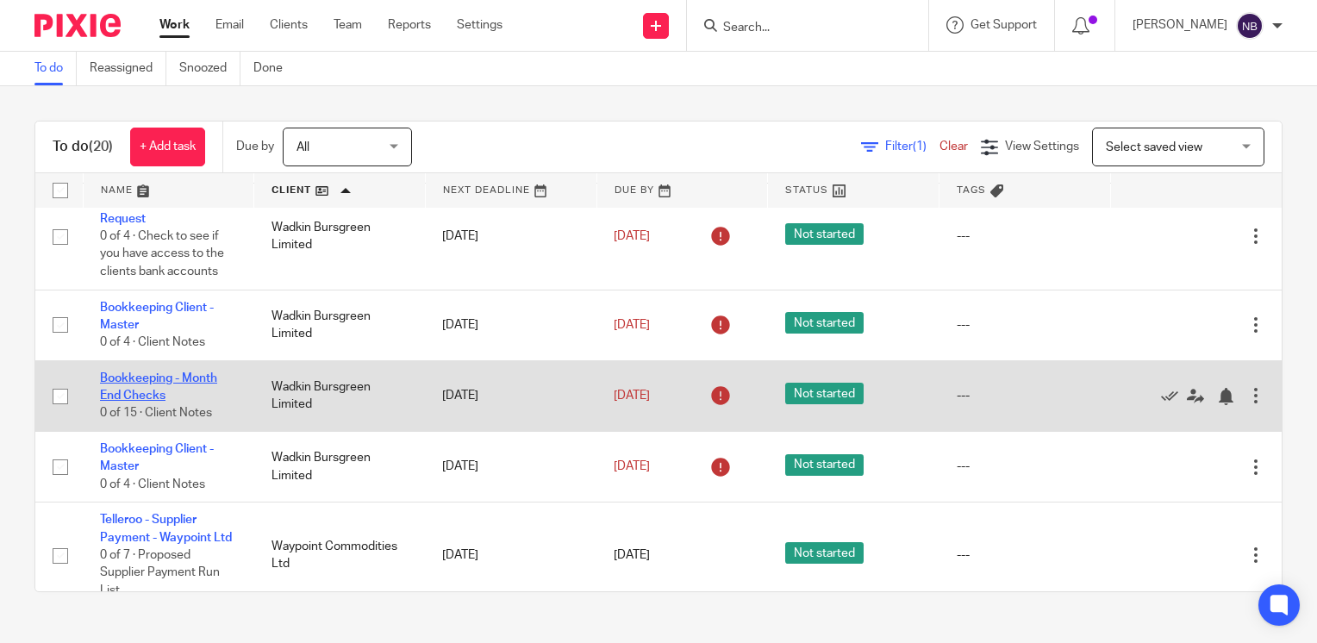
click at [152, 402] on link "Bookkeeping - Month End Checks" at bounding box center [158, 386] width 117 height 29
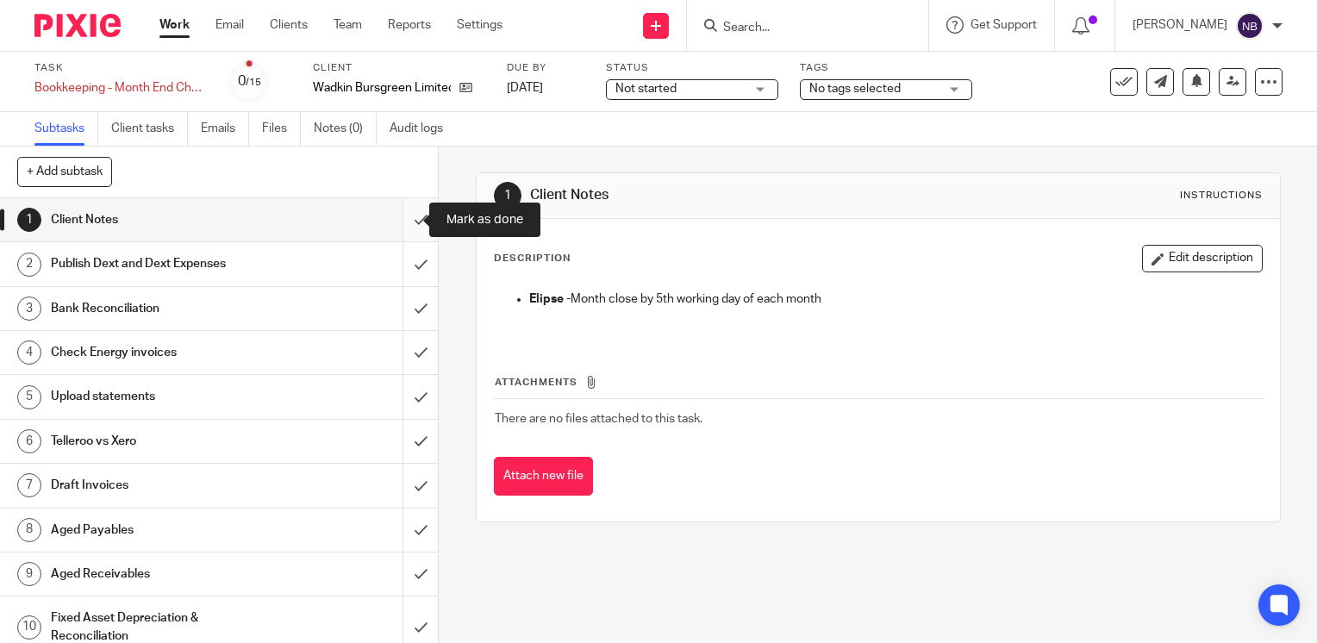
drag, startPoint x: 404, startPoint y: 223, endPoint x: 404, endPoint y: 241, distance: 18.1
click at [404, 224] on input "submit" at bounding box center [219, 219] width 438 height 43
click at [406, 267] on input "submit" at bounding box center [219, 263] width 438 height 43
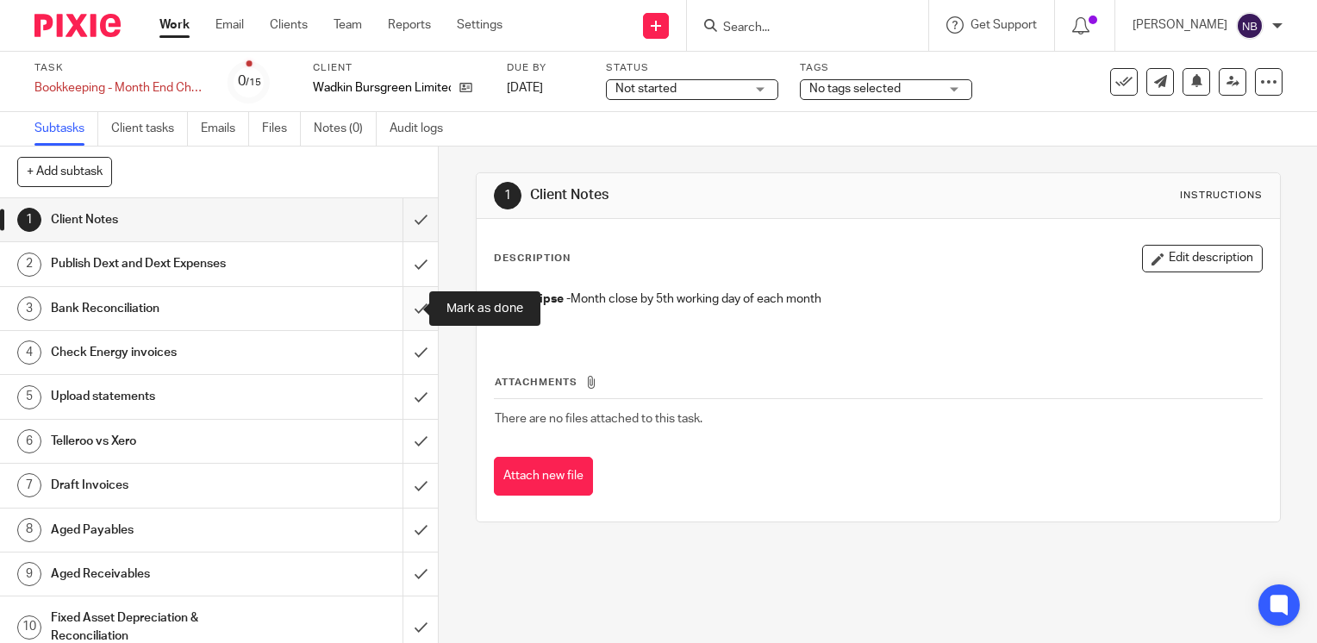
click at [407, 297] on input "submit" at bounding box center [219, 308] width 438 height 43
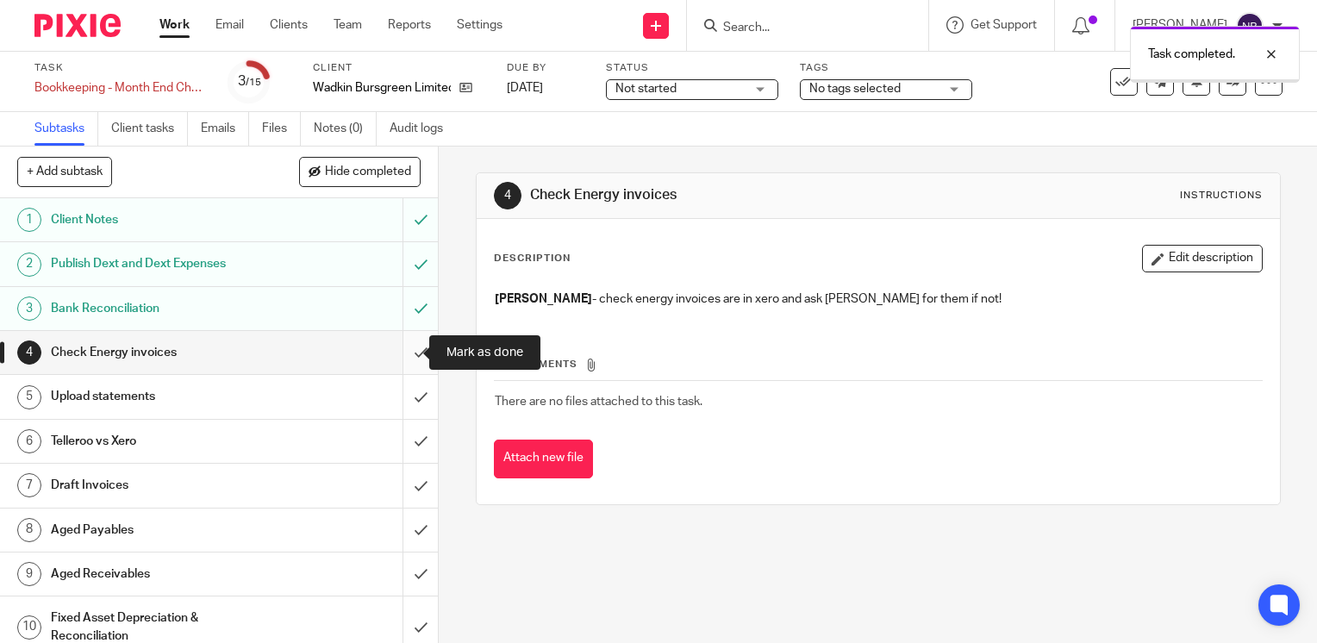
click at [404, 359] on input "submit" at bounding box center [219, 352] width 438 height 43
click at [404, 398] on input "submit" at bounding box center [219, 396] width 438 height 43
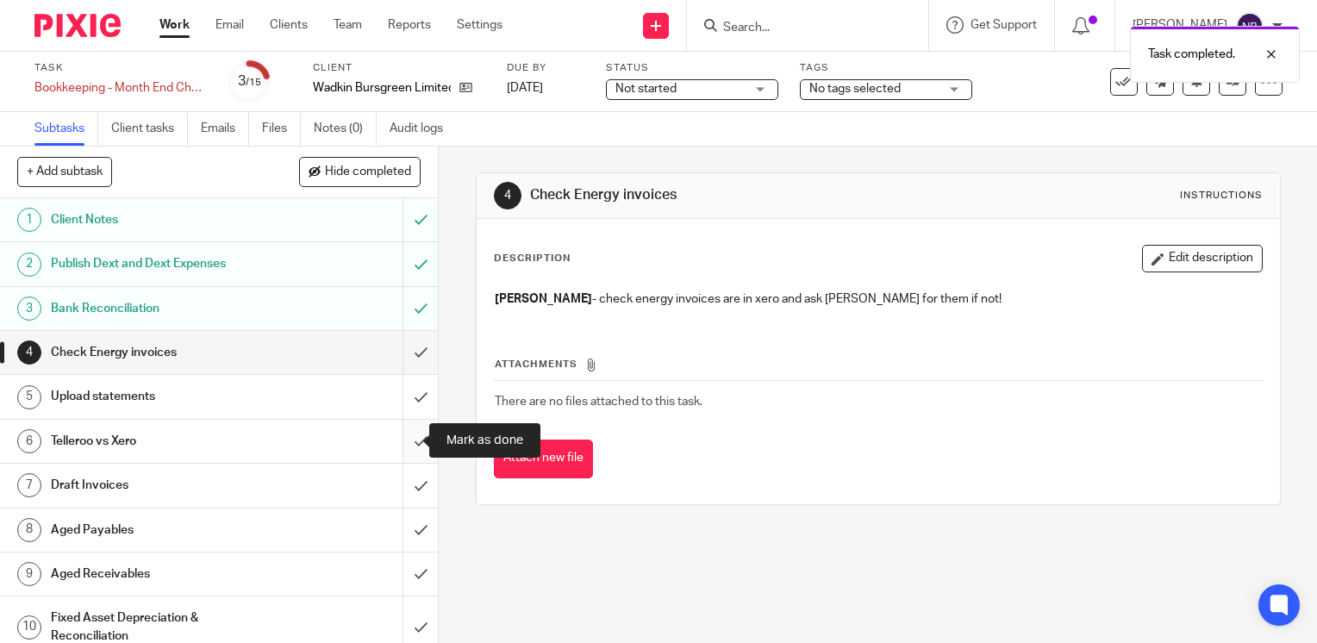
click at [402, 449] on input "submit" at bounding box center [219, 441] width 438 height 43
click at [407, 490] on input "submit" at bounding box center [219, 485] width 438 height 43
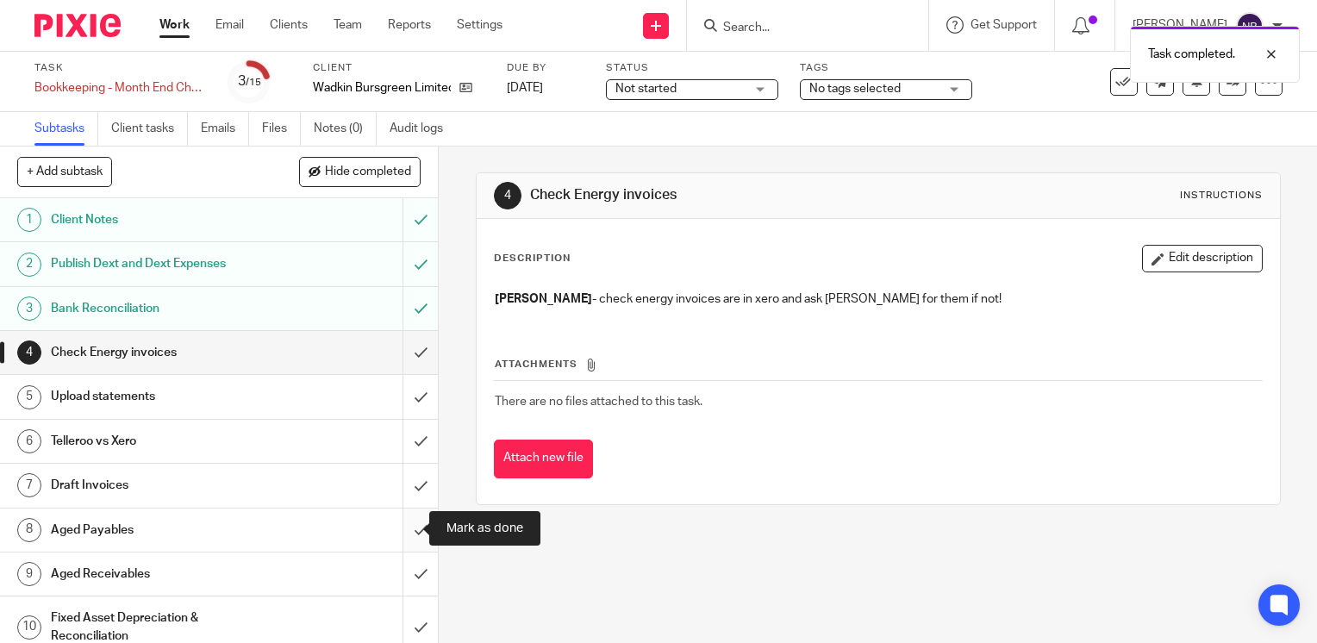
click at [407, 536] on input "submit" at bounding box center [219, 530] width 438 height 43
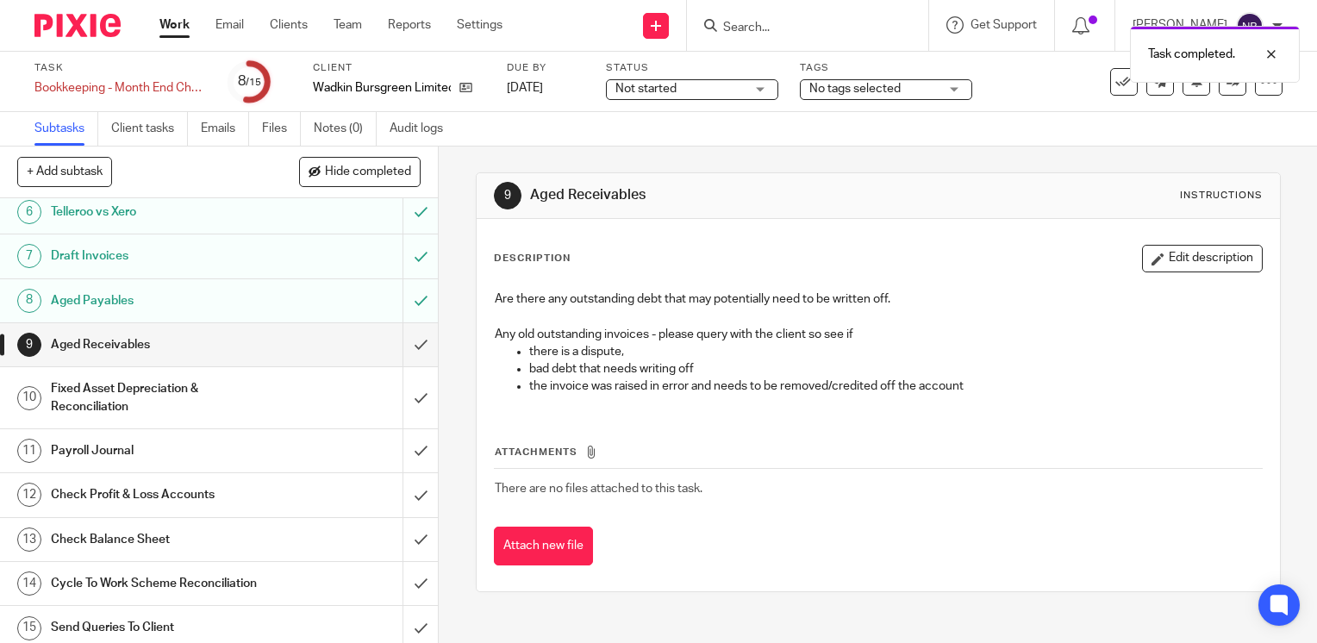
scroll to position [234, 0]
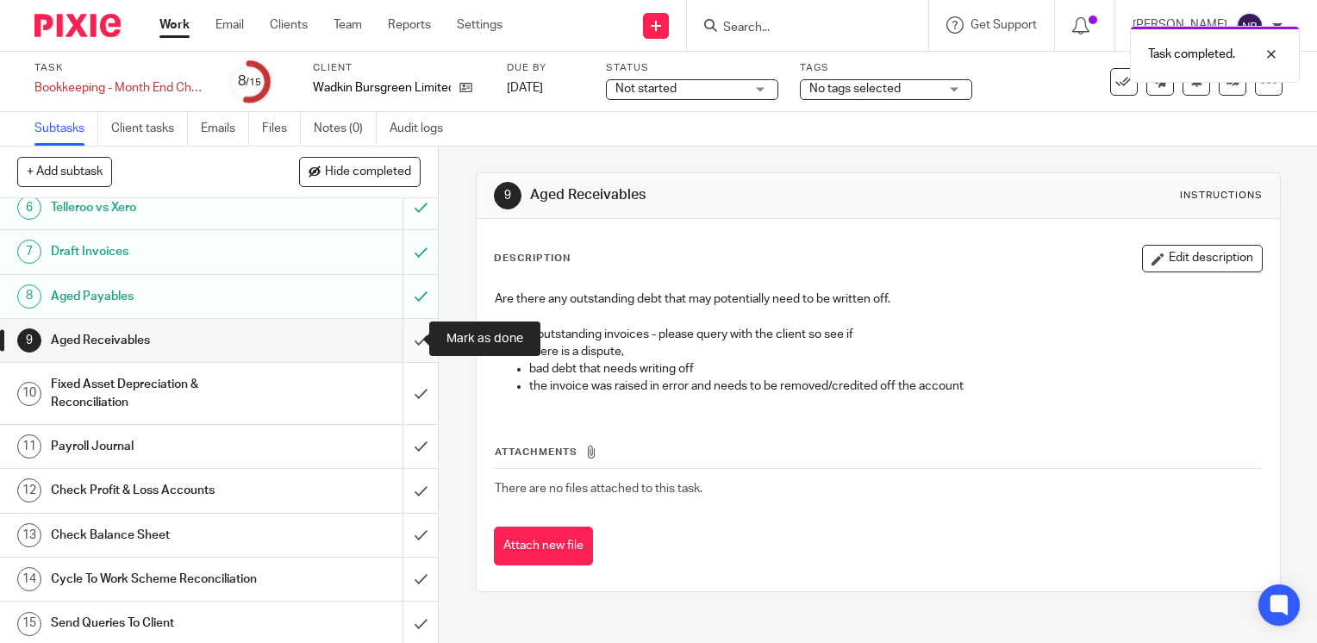
drag, startPoint x: 410, startPoint y: 332, endPoint x: 416, endPoint y: 349, distance: 18.3
click at [410, 333] on input "submit" at bounding box center [219, 340] width 438 height 43
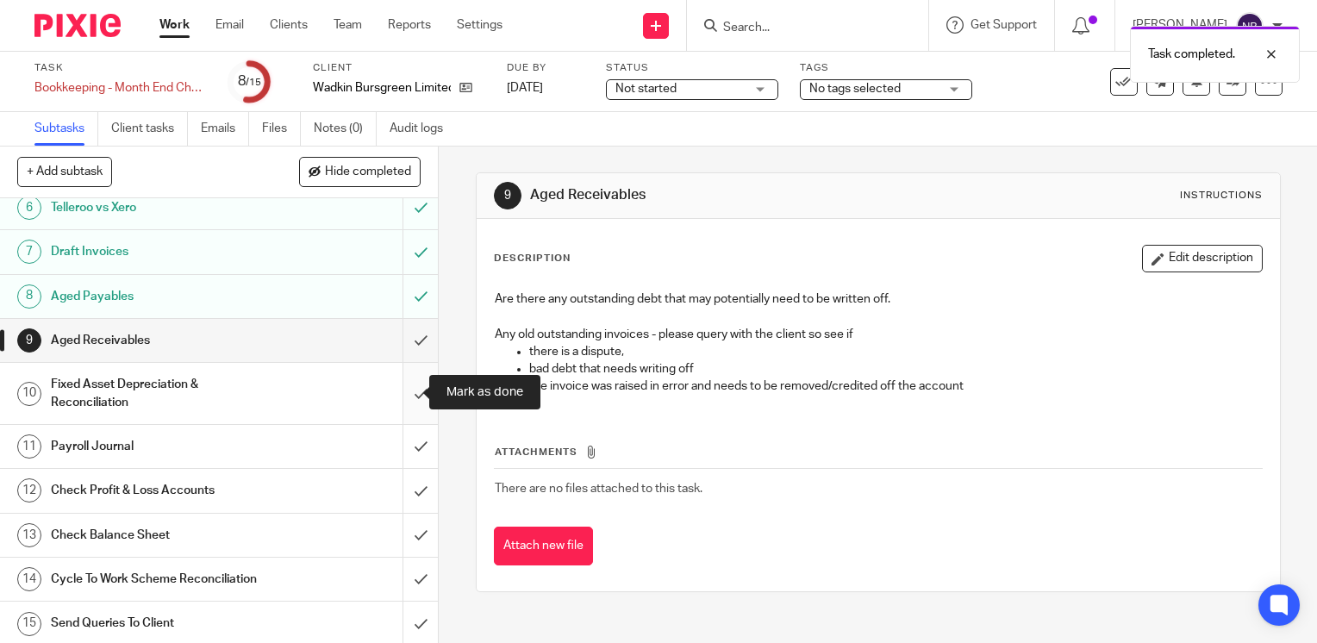
click at [407, 388] on input "submit" at bounding box center [219, 393] width 438 height 61
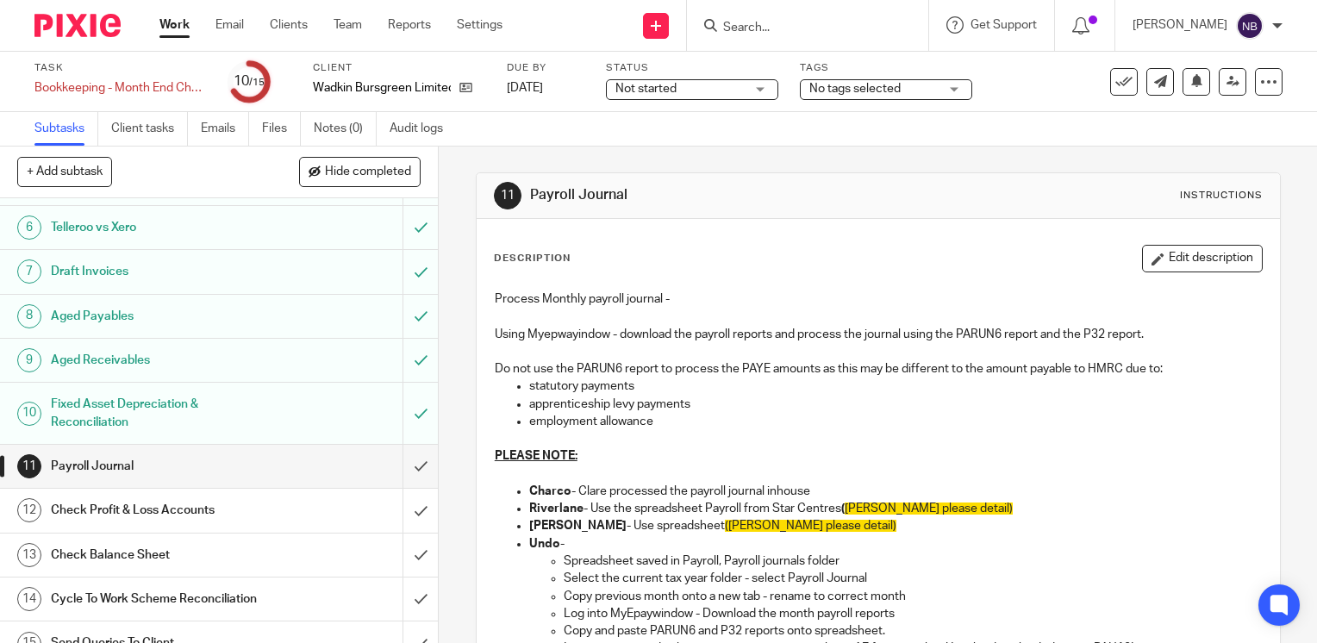
scroll to position [234, 0]
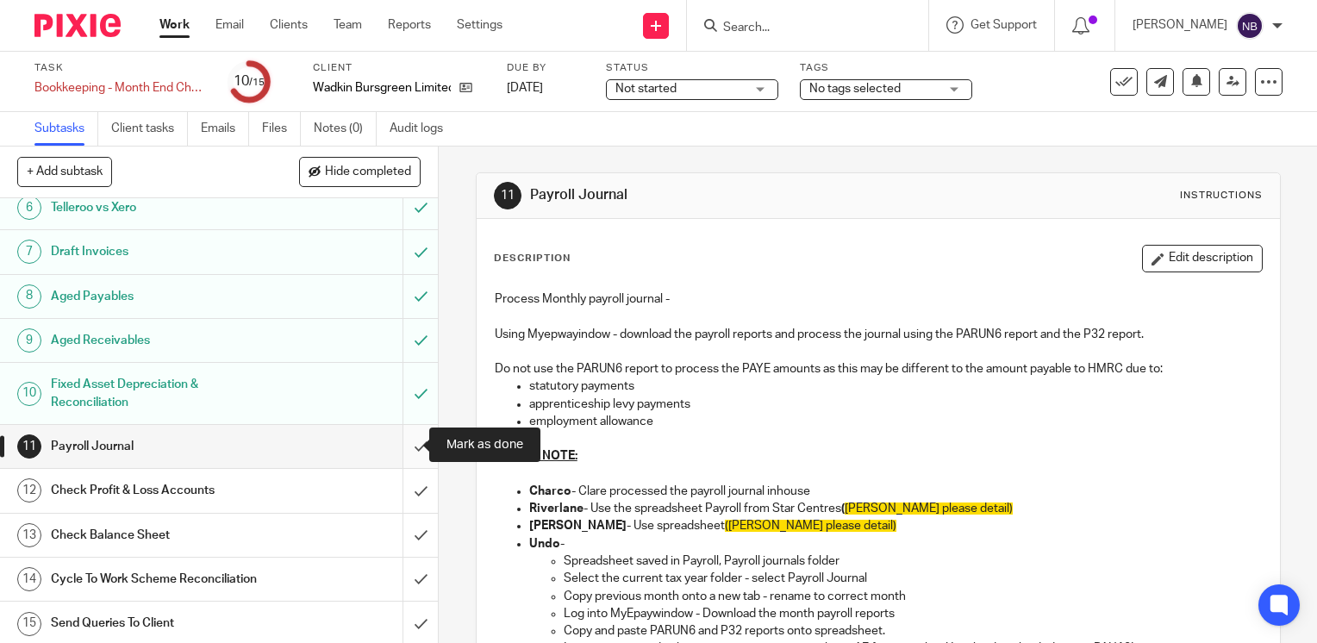
click at [410, 442] on input "submit" at bounding box center [219, 446] width 438 height 43
click at [404, 485] on input "submit" at bounding box center [219, 490] width 438 height 43
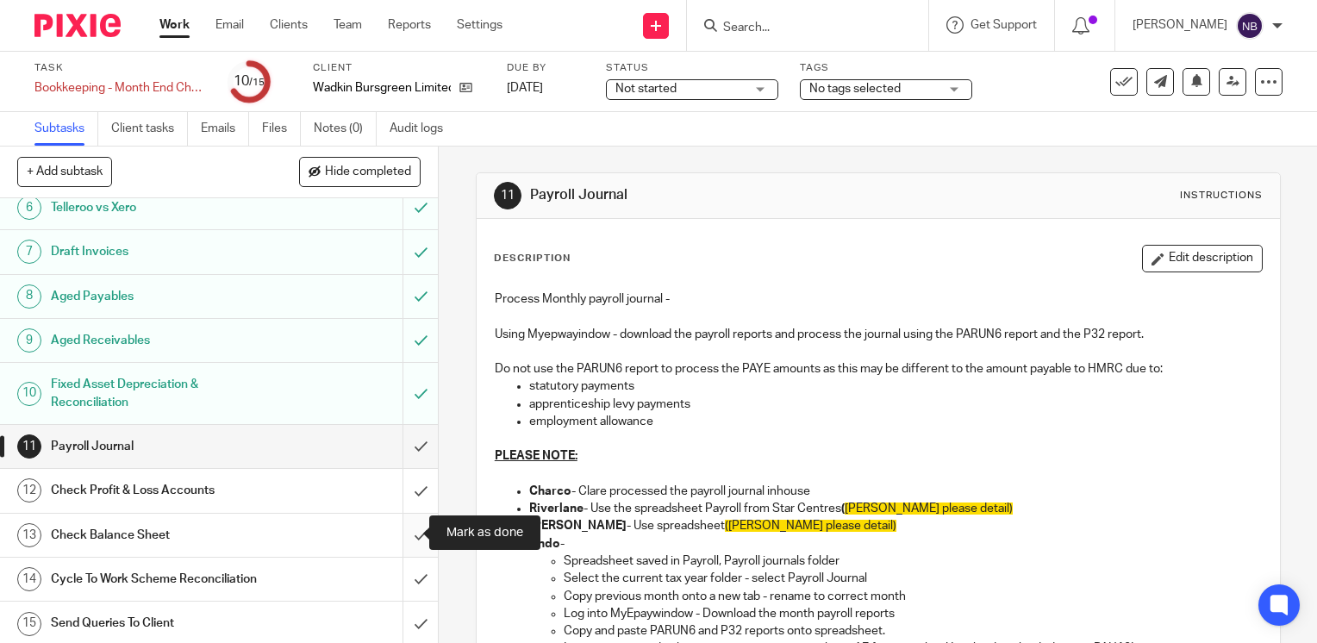
drag, startPoint x: 409, startPoint y: 529, endPoint x: 407, endPoint y: 554, distance: 25.1
click at [408, 532] on input "submit" at bounding box center [219, 535] width 438 height 43
click at [407, 582] on input "submit" at bounding box center [219, 579] width 438 height 43
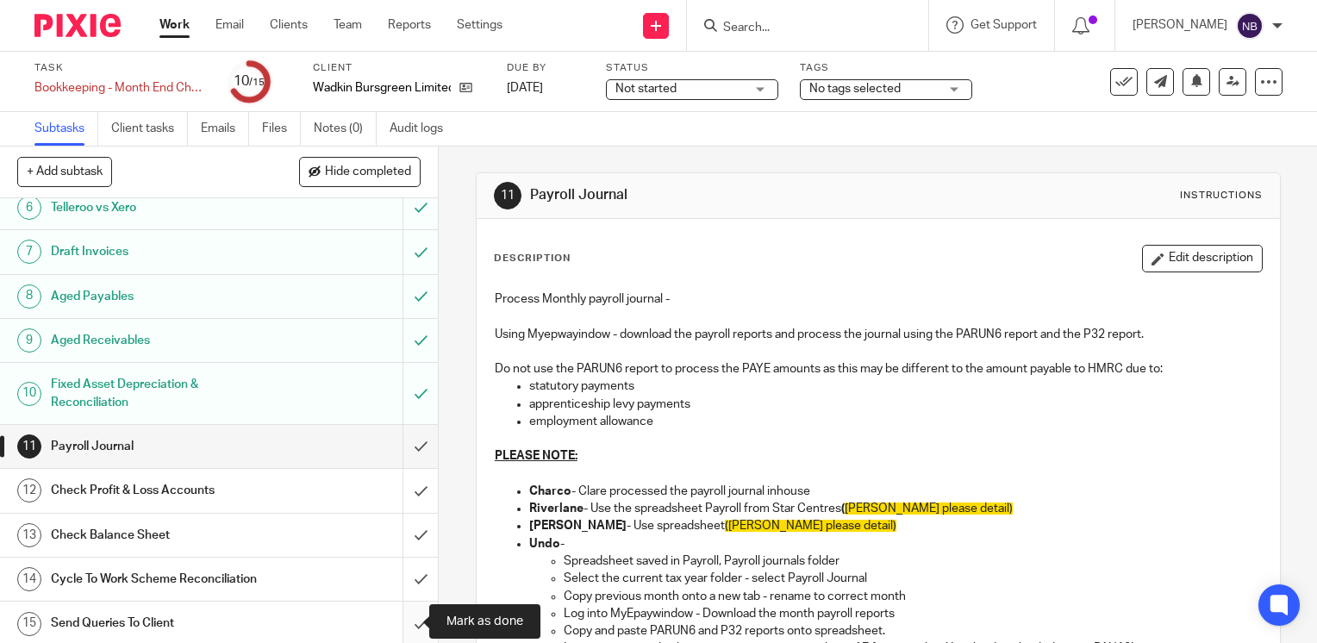
click at [404, 623] on input "submit" at bounding box center [219, 623] width 438 height 43
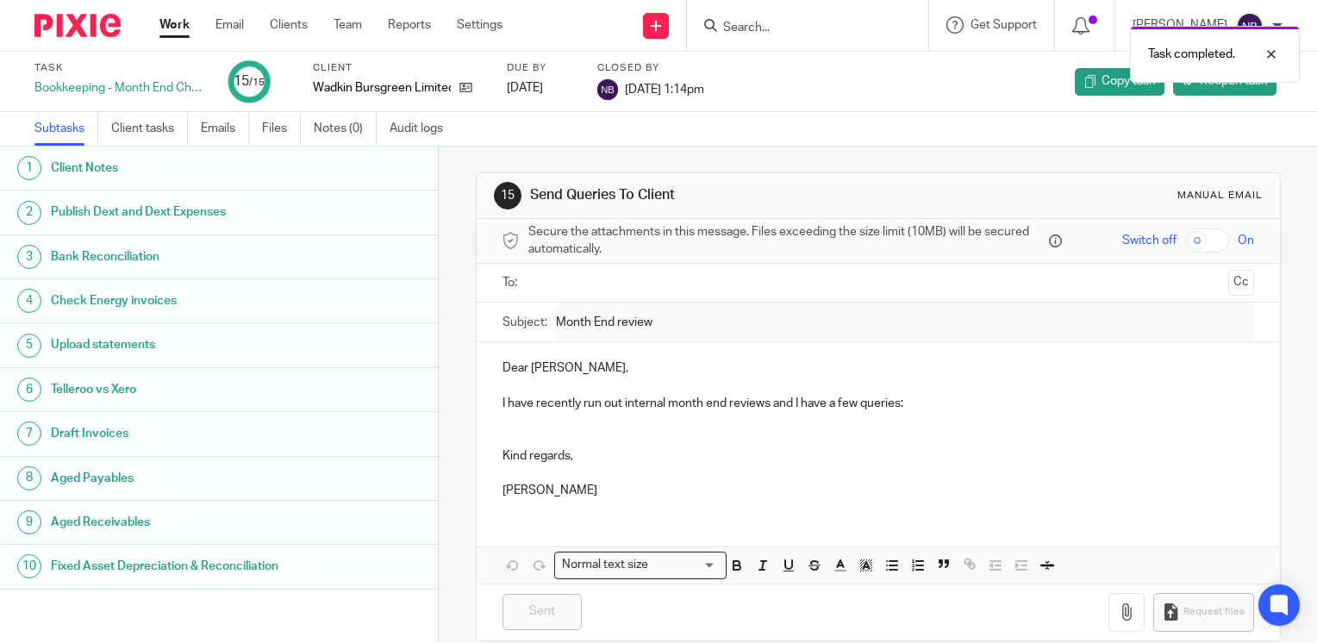
click at [171, 26] on link "Work" at bounding box center [175, 24] width 30 height 17
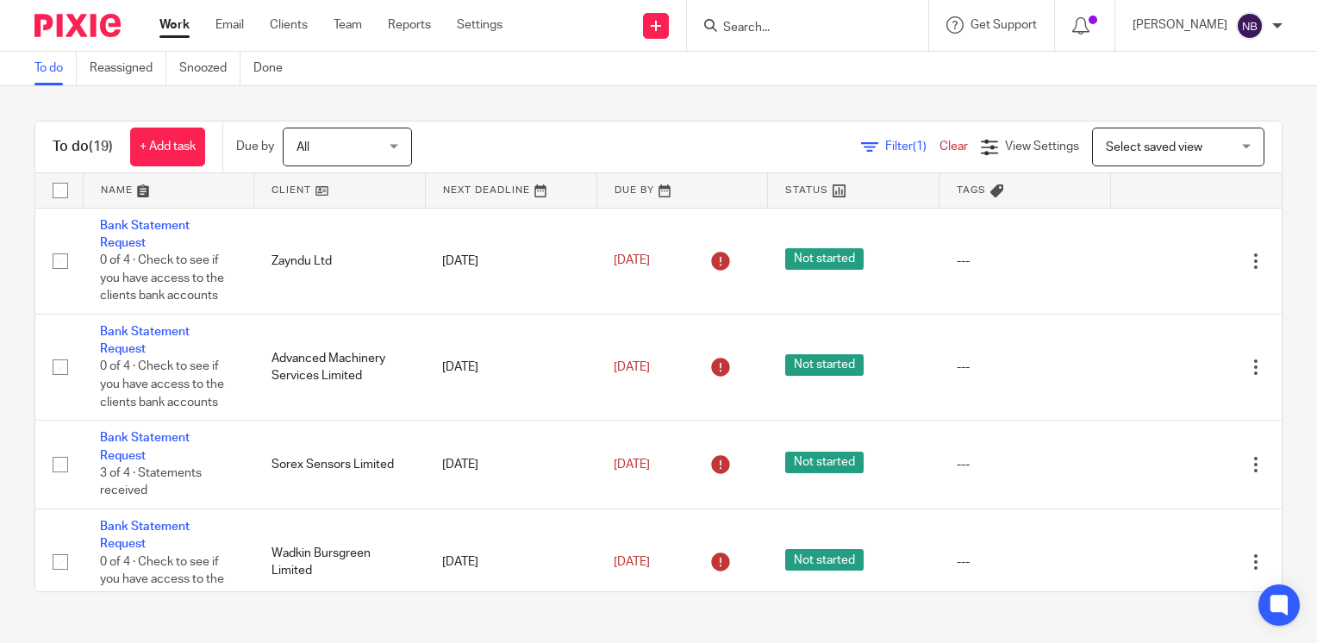
click at [285, 188] on link at bounding box center [339, 190] width 171 height 34
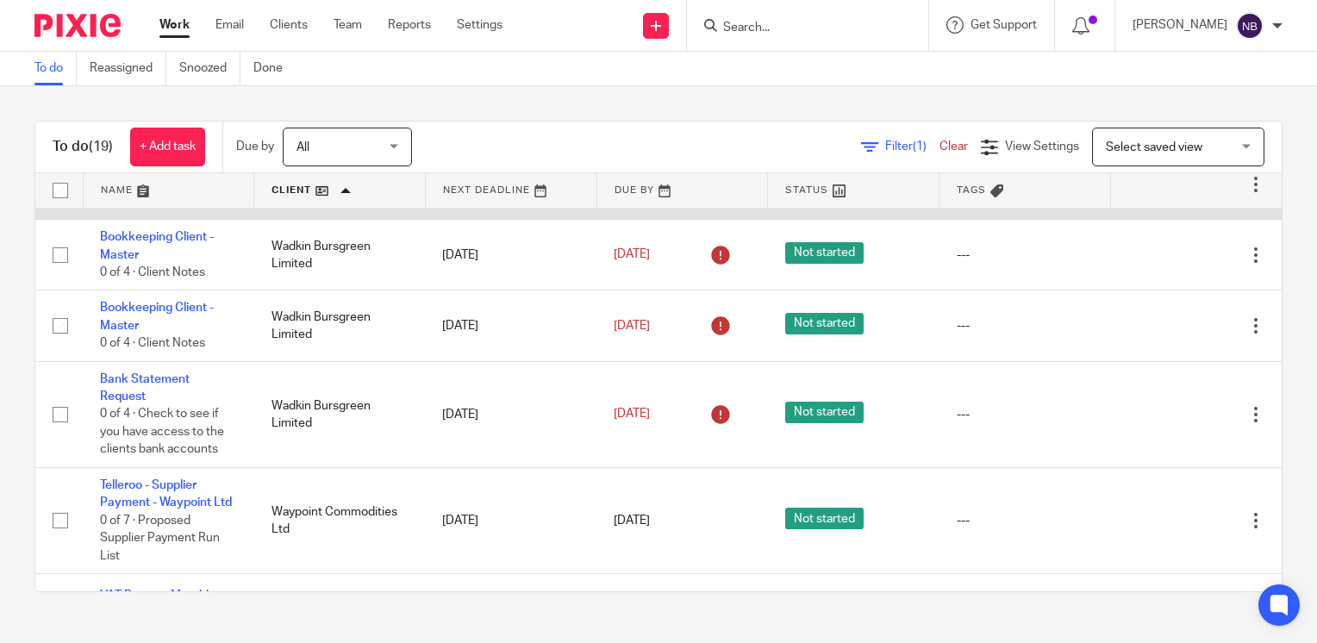
scroll to position [1005, 0]
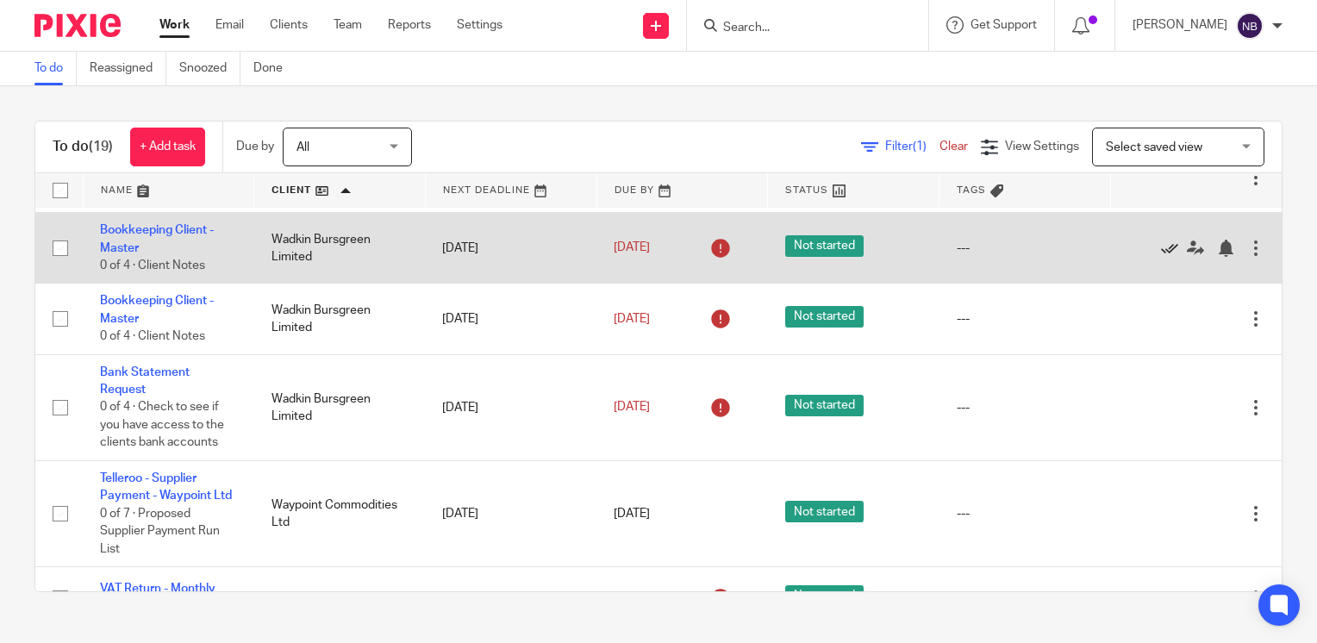
click at [1161, 257] on icon at bounding box center [1169, 248] width 17 height 17
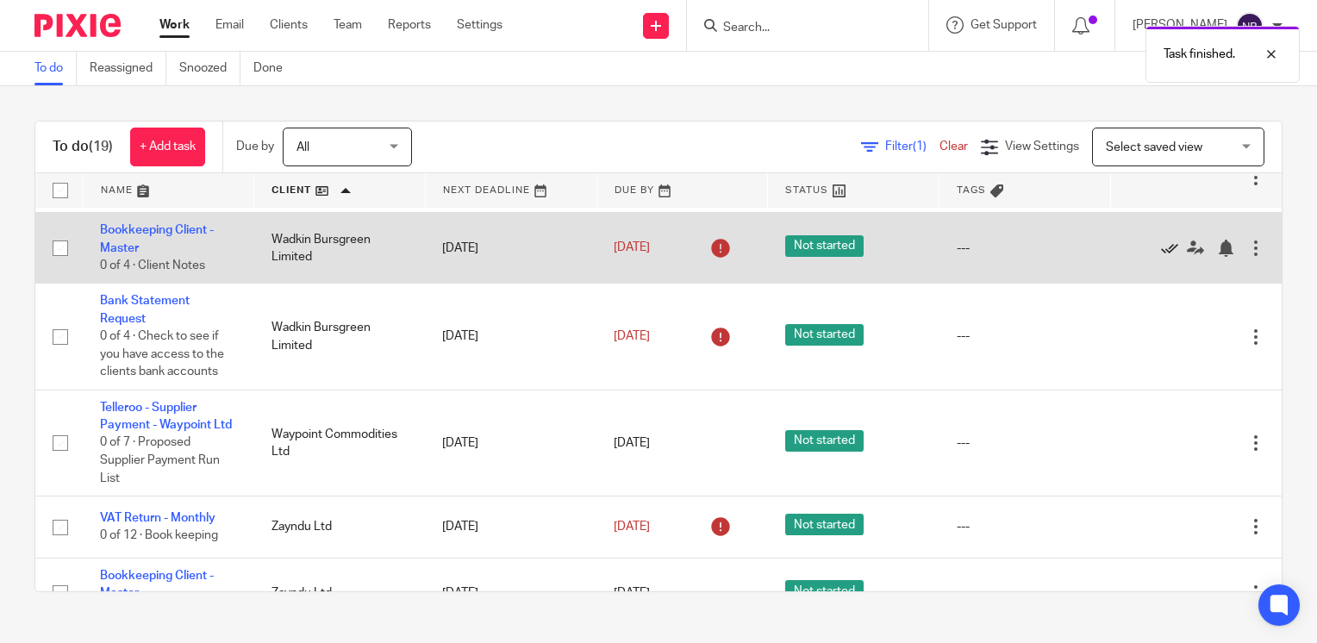
click at [1161, 257] on icon at bounding box center [1169, 248] width 17 height 17
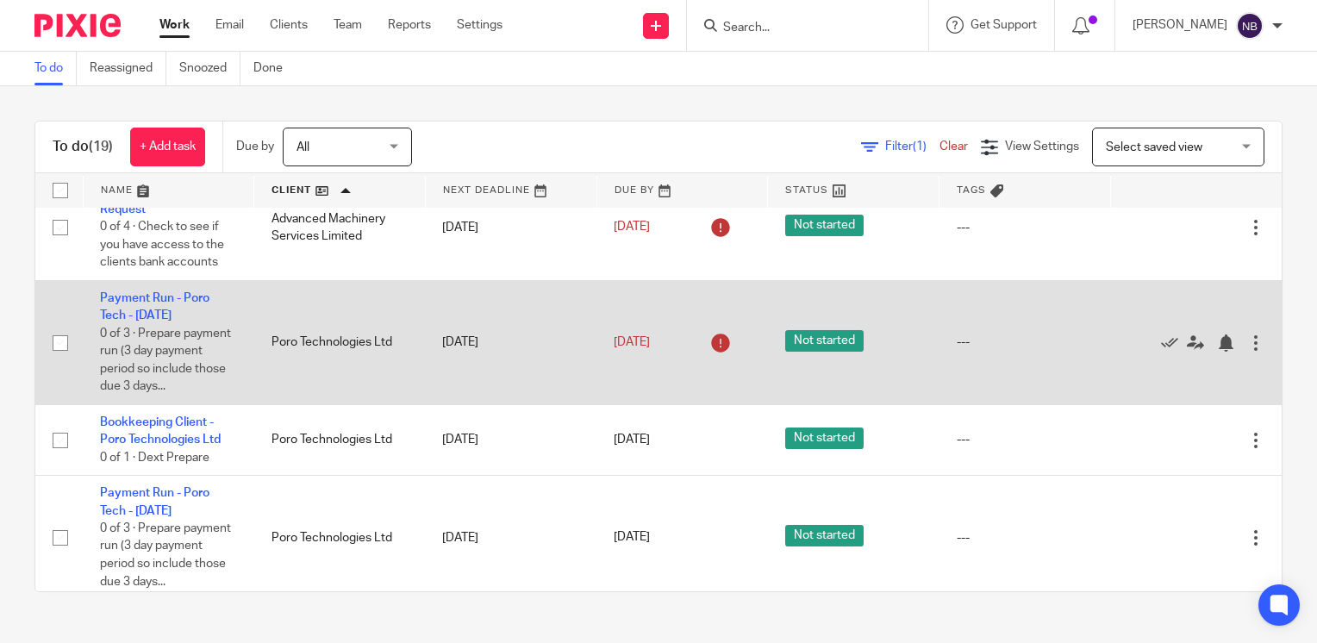
scroll to position [0, 0]
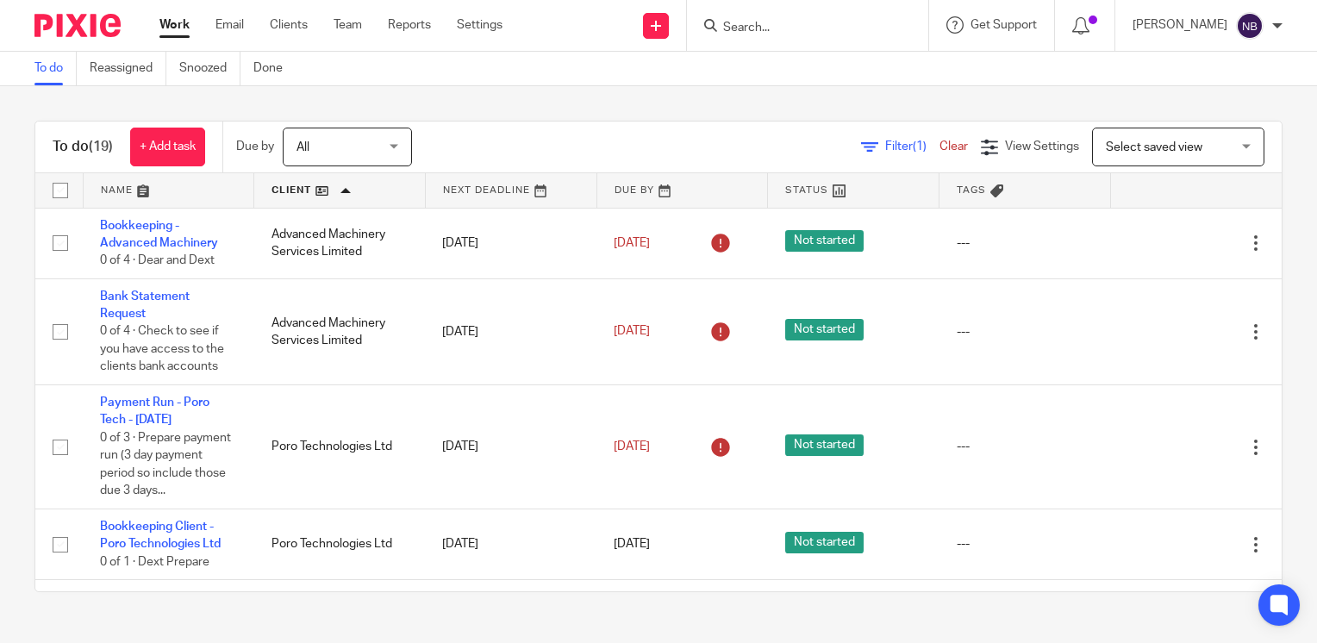
click at [114, 191] on link at bounding box center [169, 190] width 171 height 34
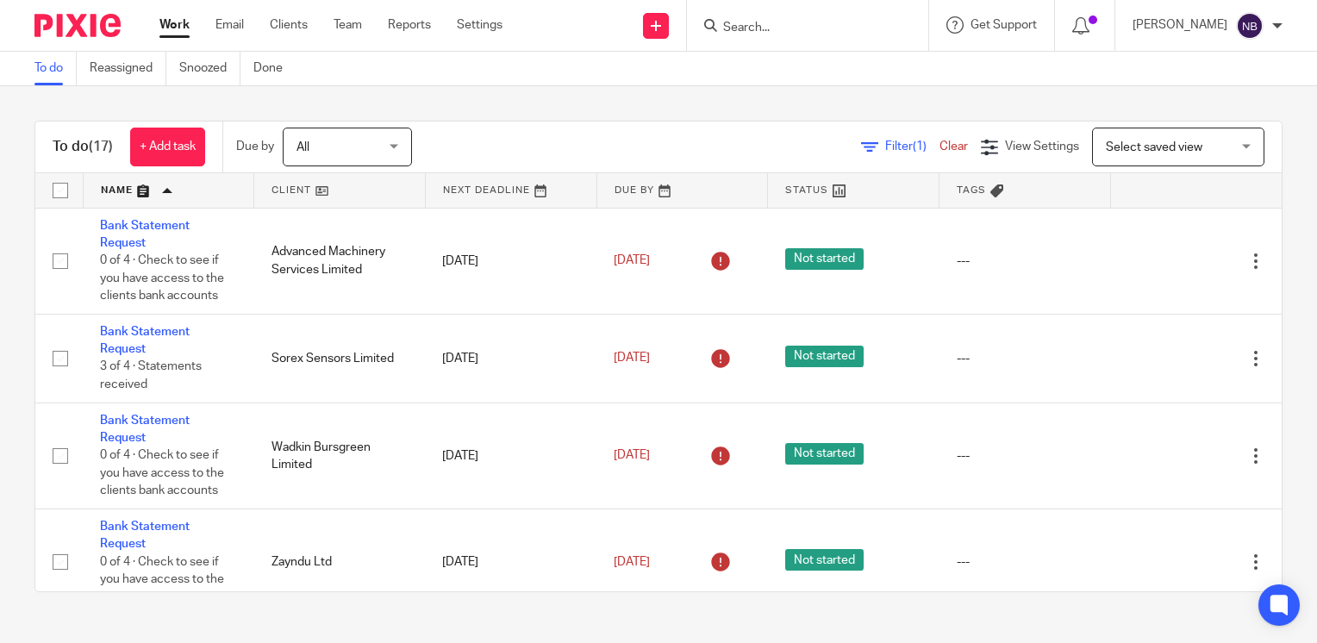
click at [114, 191] on link at bounding box center [169, 190] width 171 height 34
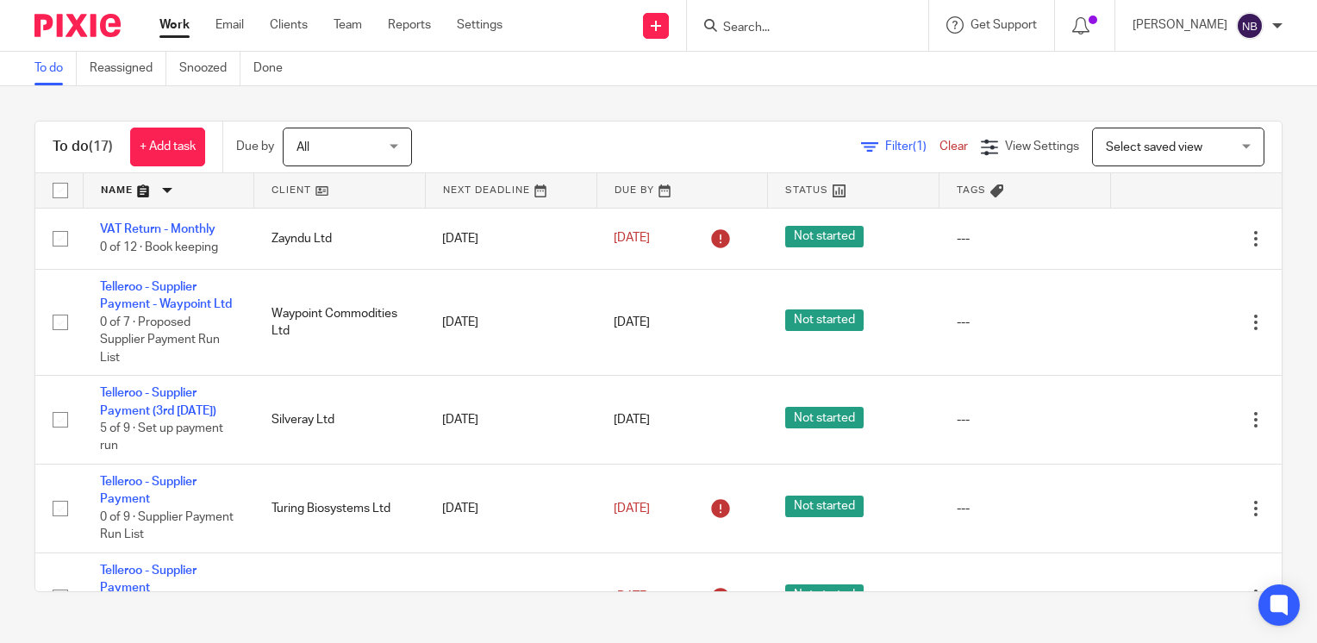
click at [275, 190] on link at bounding box center [339, 190] width 171 height 34
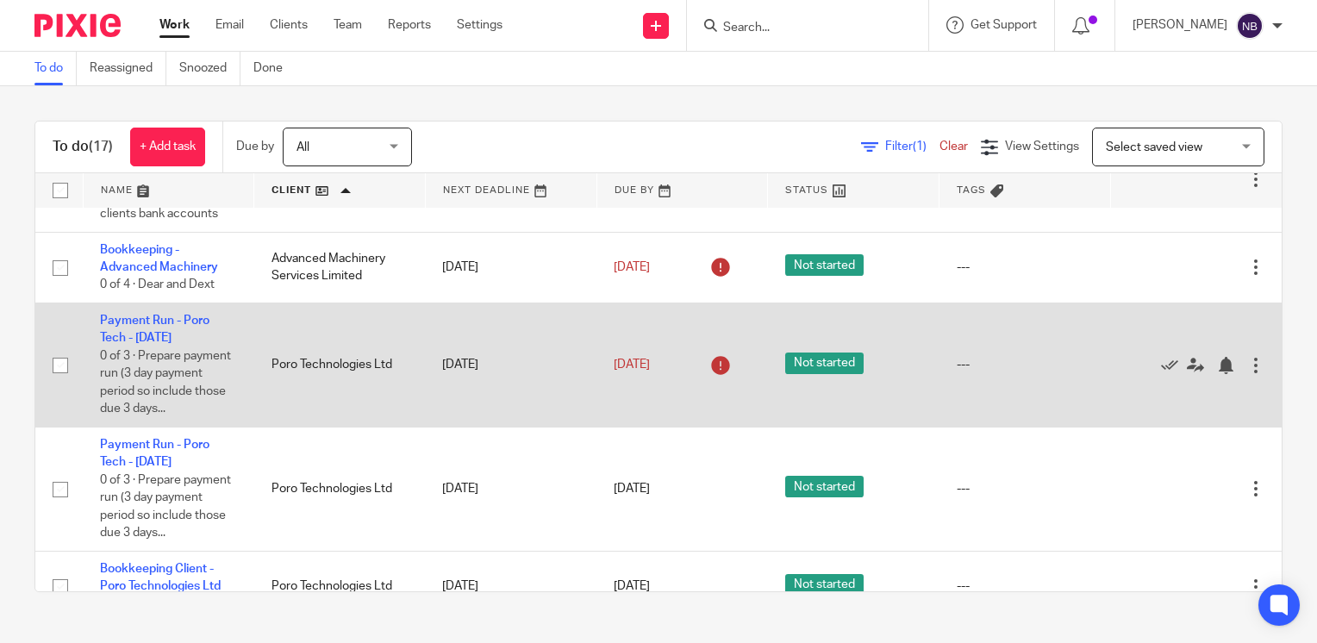
scroll to position [86, 0]
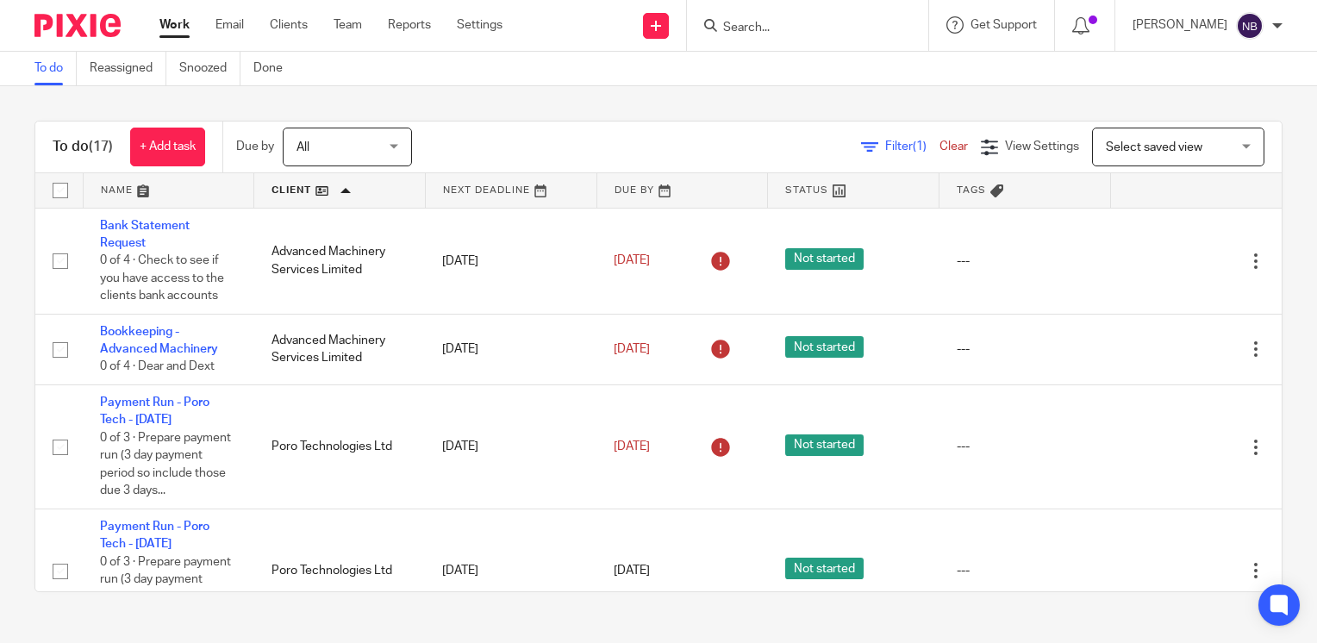
click at [836, 27] on input "Search" at bounding box center [799, 29] width 155 height 16
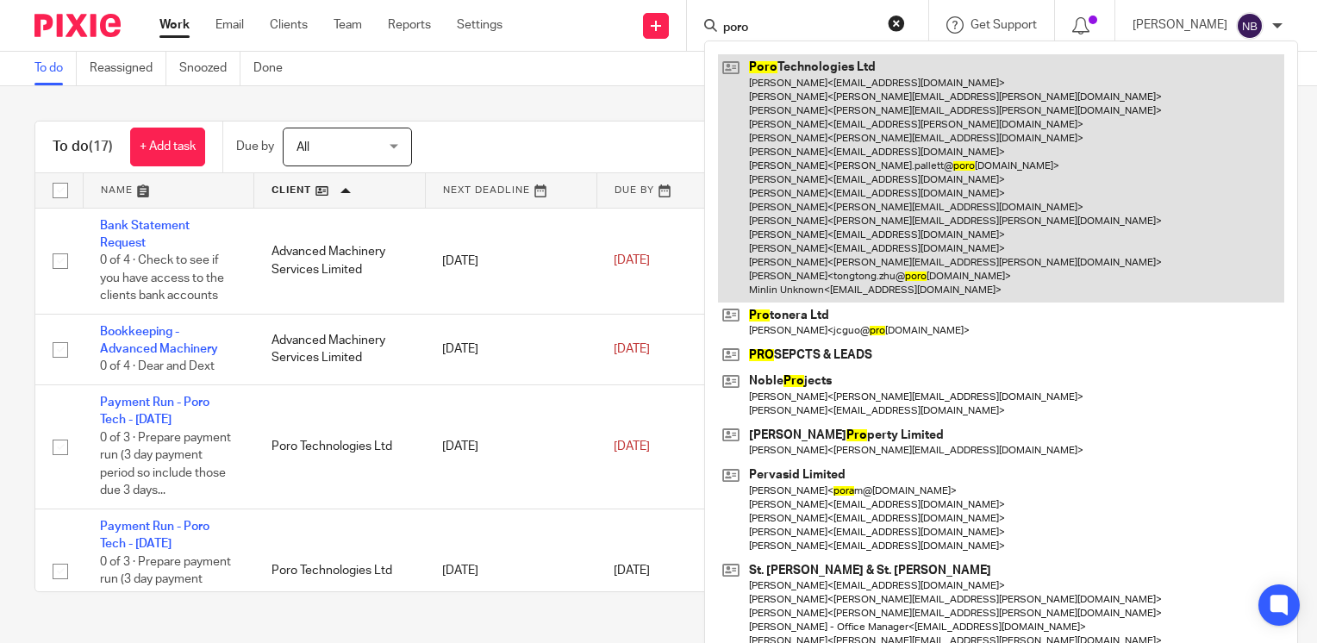
type input "poro"
click at [849, 103] on link at bounding box center [1001, 177] width 566 height 247
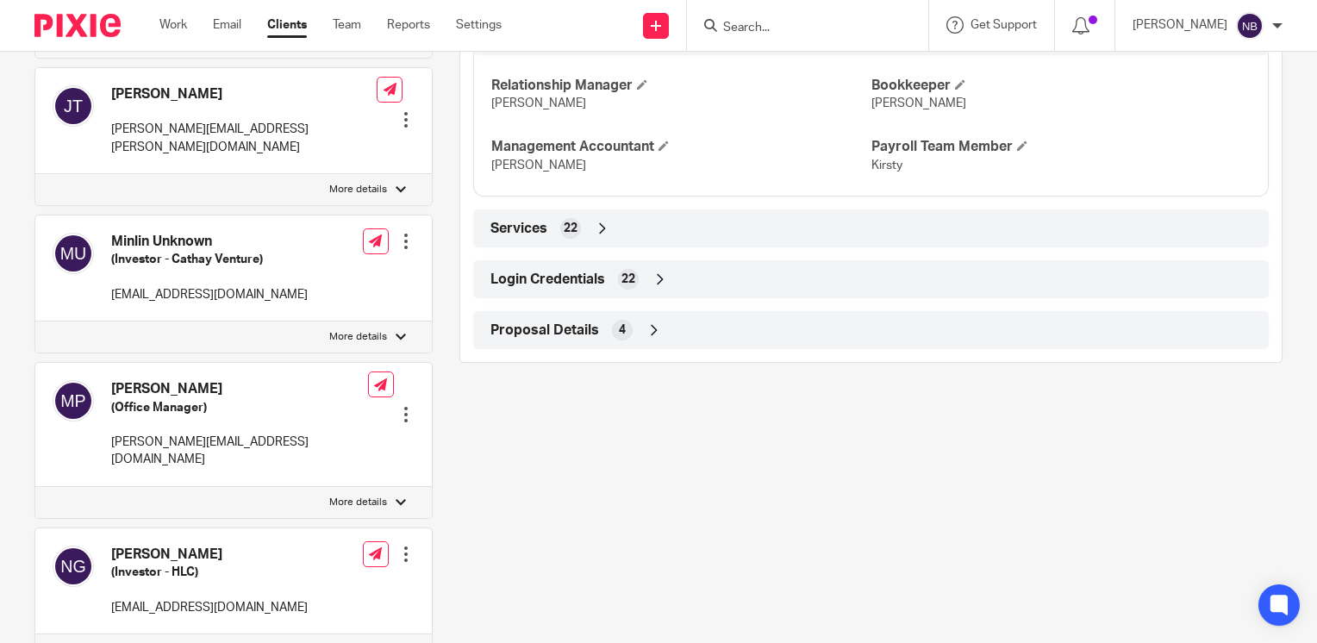
scroll to position [1390, 0]
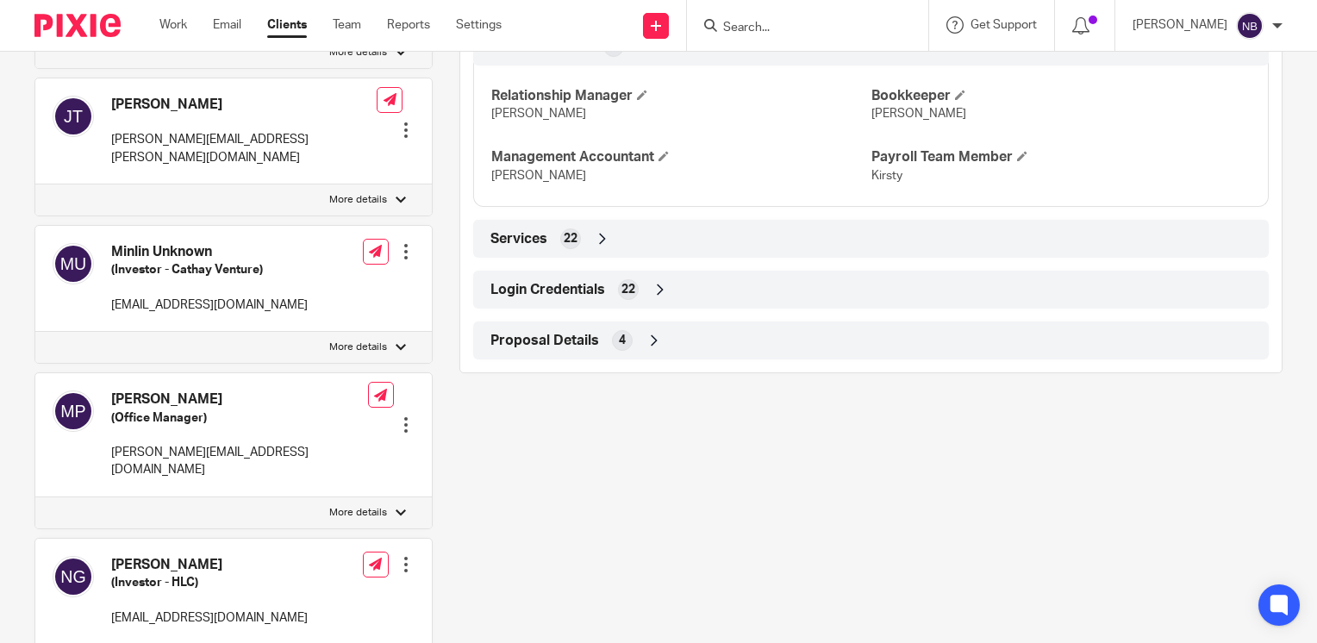
click at [656, 298] on icon at bounding box center [660, 289] width 17 height 17
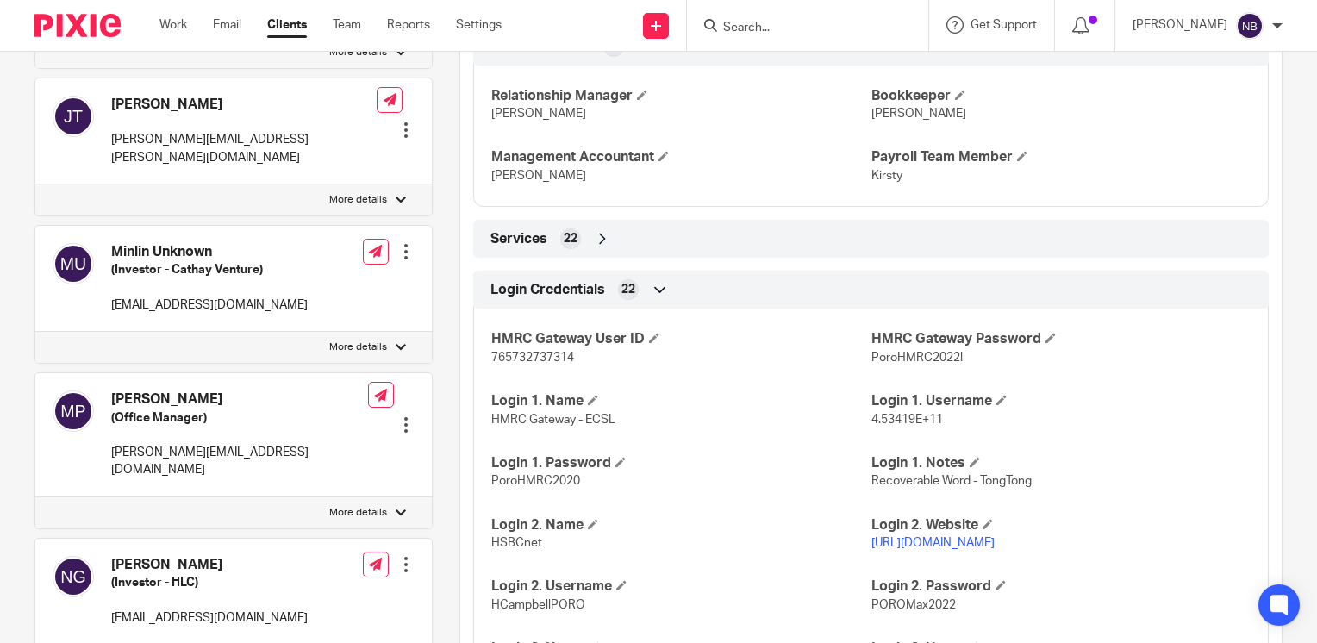
drag, startPoint x: 1011, startPoint y: 558, endPoint x: 864, endPoint y: 557, distance: 146.6
click at [872, 552] on p "[URL][DOMAIN_NAME]" at bounding box center [1061, 543] width 379 height 17
copy link "[URL][DOMAIN_NAME]"
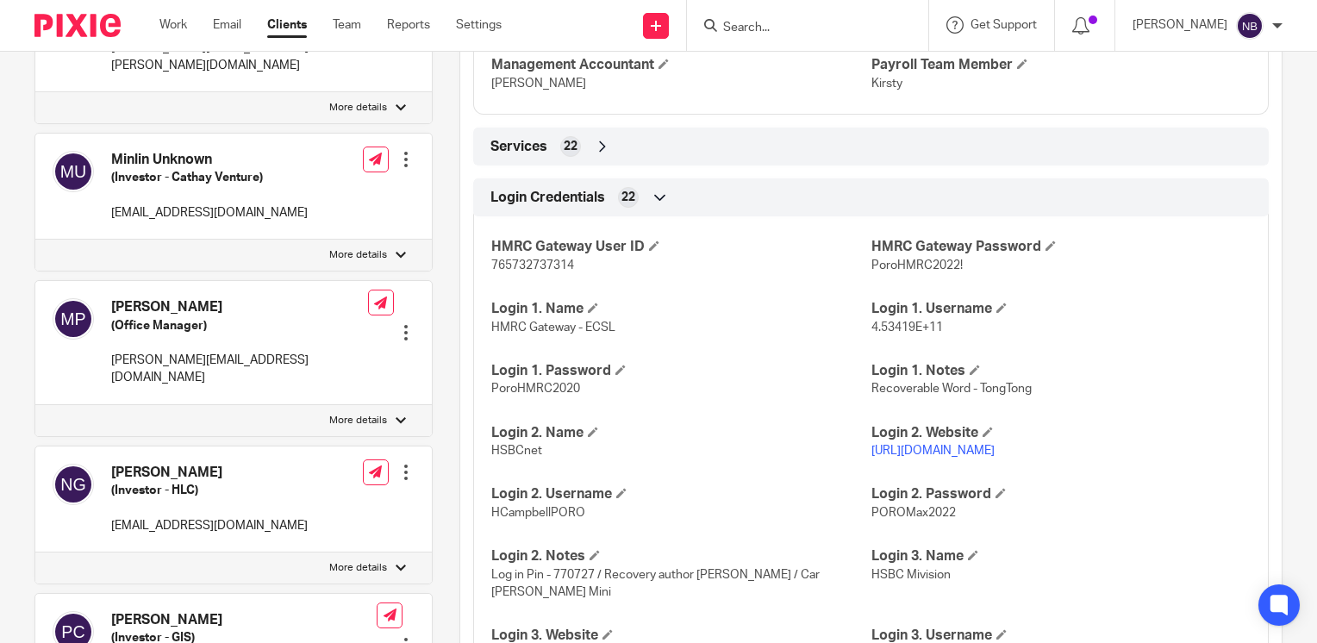
scroll to position [1495, 0]
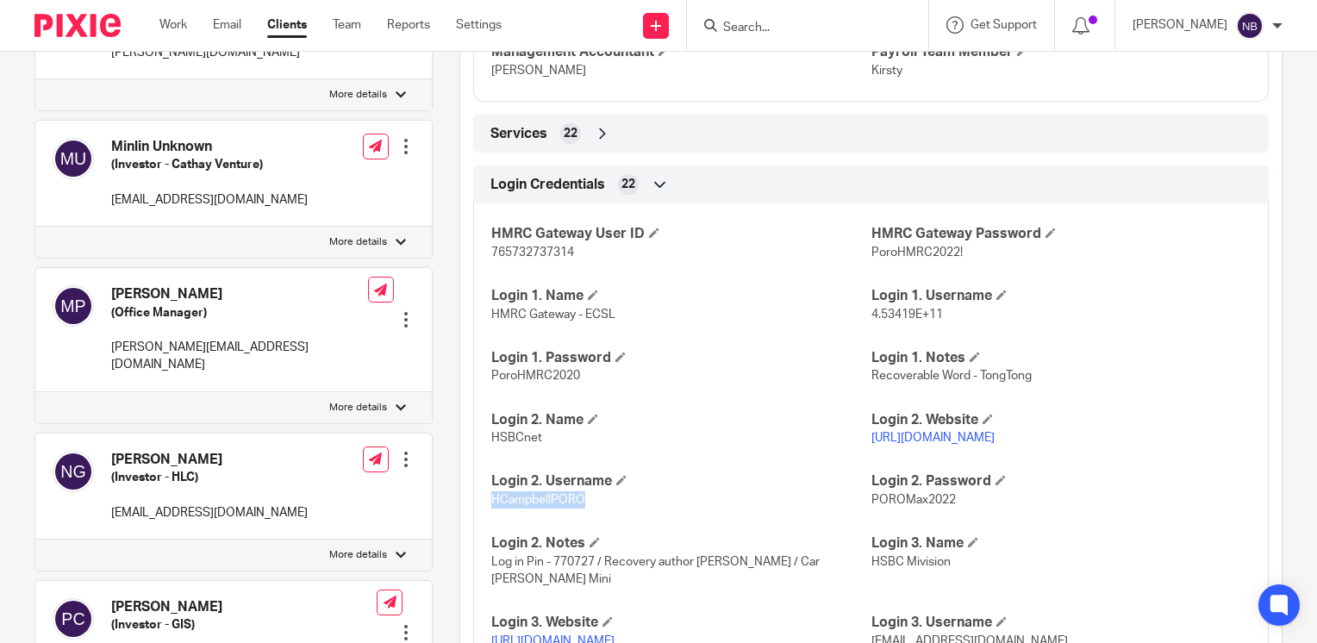
drag, startPoint x: 580, startPoint y: 514, endPoint x: 486, endPoint y: 516, distance: 94.0
click at [491, 509] on p "HCampbellPORO" at bounding box center [680, 499] width 379 height 17
copy span "HCampbellPORO"
